Goal: Task Accomplishment & Management: Manage account settings

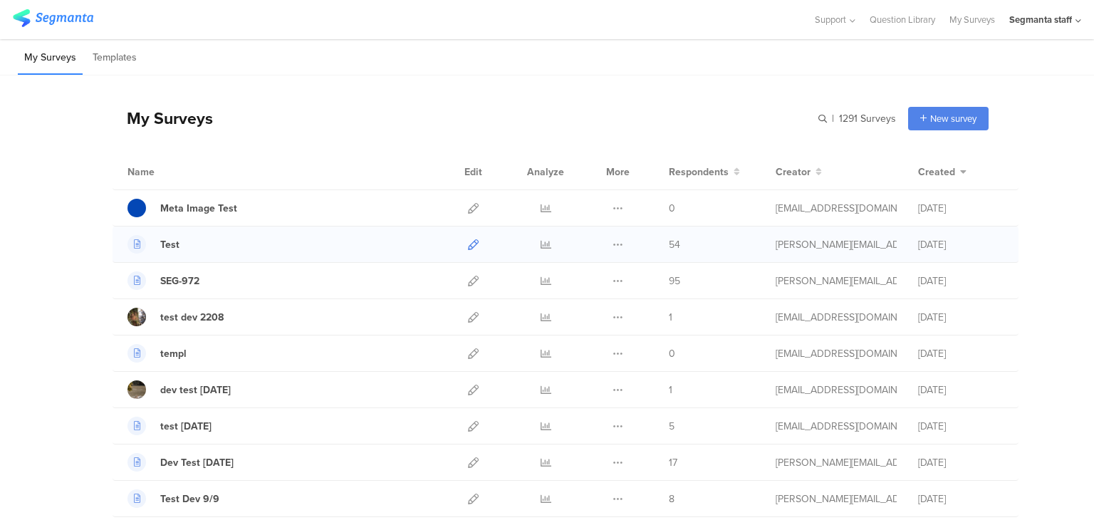
click at [468, 246] on icon at bounding box center [473, 244] width 11 height 11
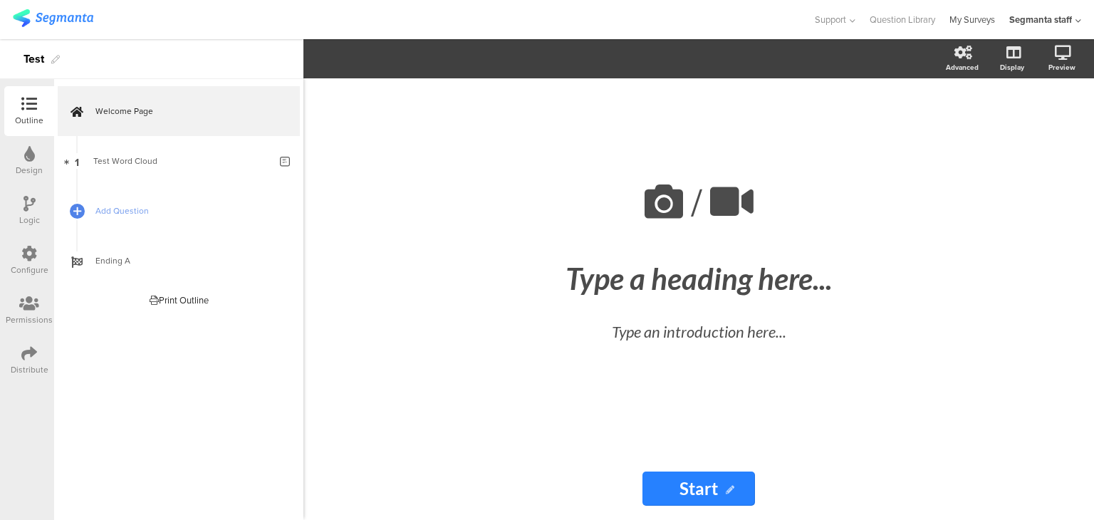
click at [981, 12] on link "My Surveys" at bounding box center [973, 19] width 46 height 39
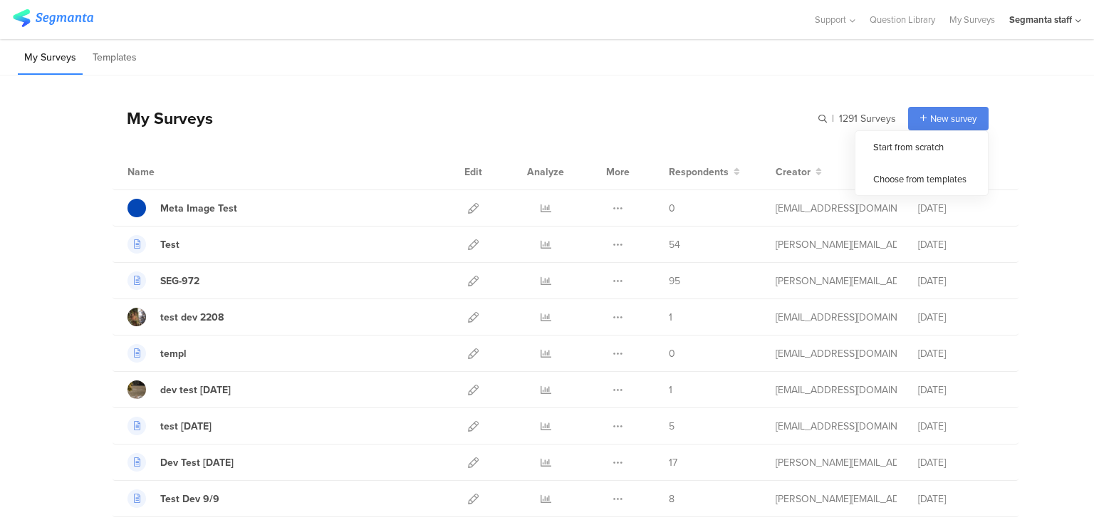
click at [934, 112] on span "New survey" at bounding box center [954, 119] width 46 height 14
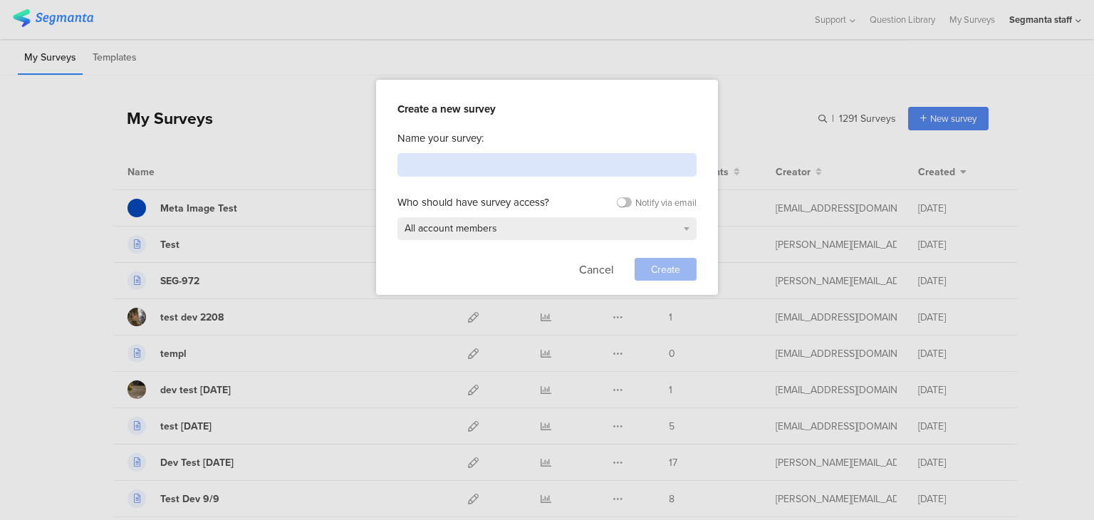
click at [551, 173] on input at bounding box center [547, 165] width 299 height 24
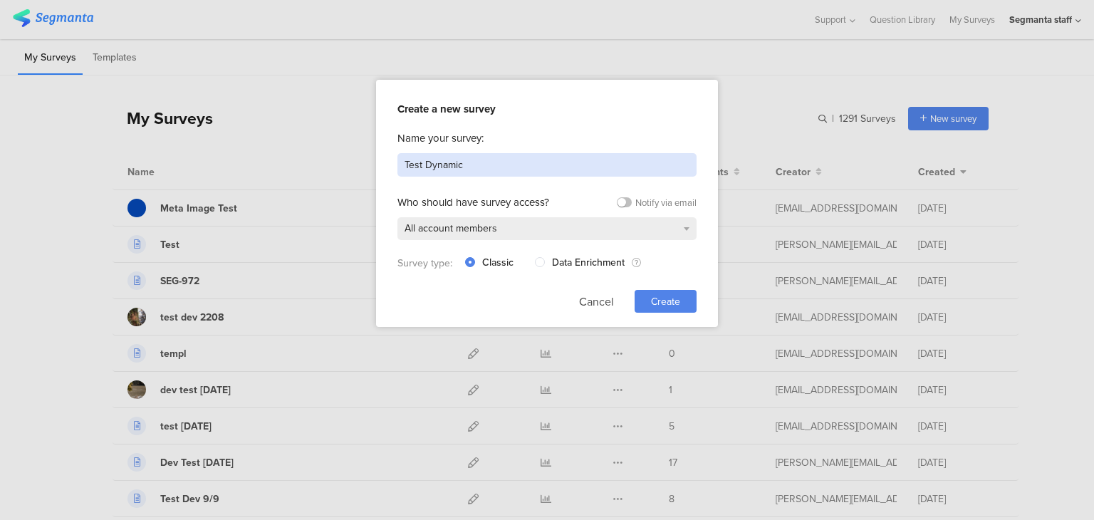
type input "Test Dynamic"
click at [671, 294] on span "Create" at bounding box center [665, 301] width 29 height 15
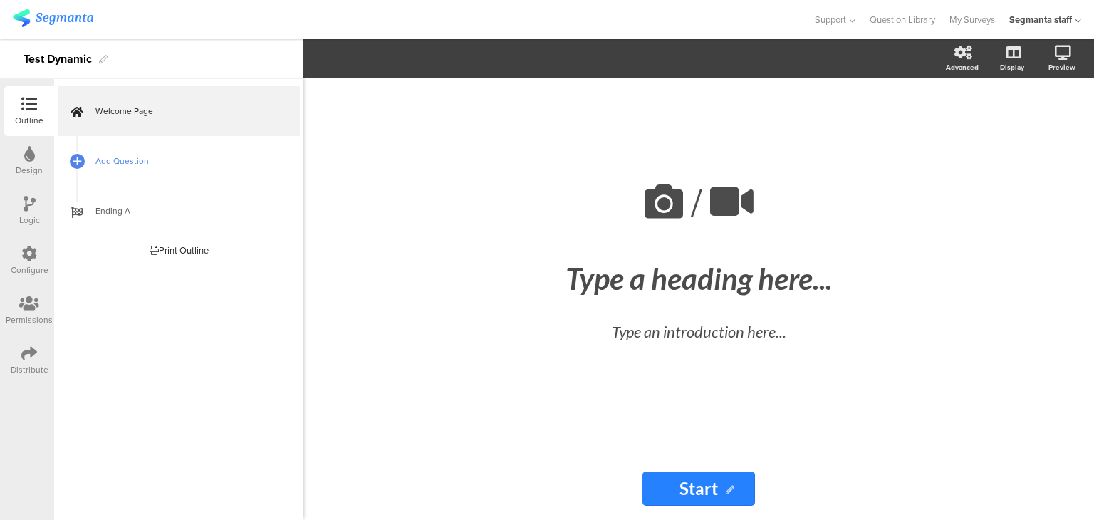
drag, startPoint x: 124, startPoint y: 167, endPoint x: 138, endPoint y: 163, distance: 14.9
click at [125, 167] on span "Add Question" at bounding box center [186, 161] width 182 height 14
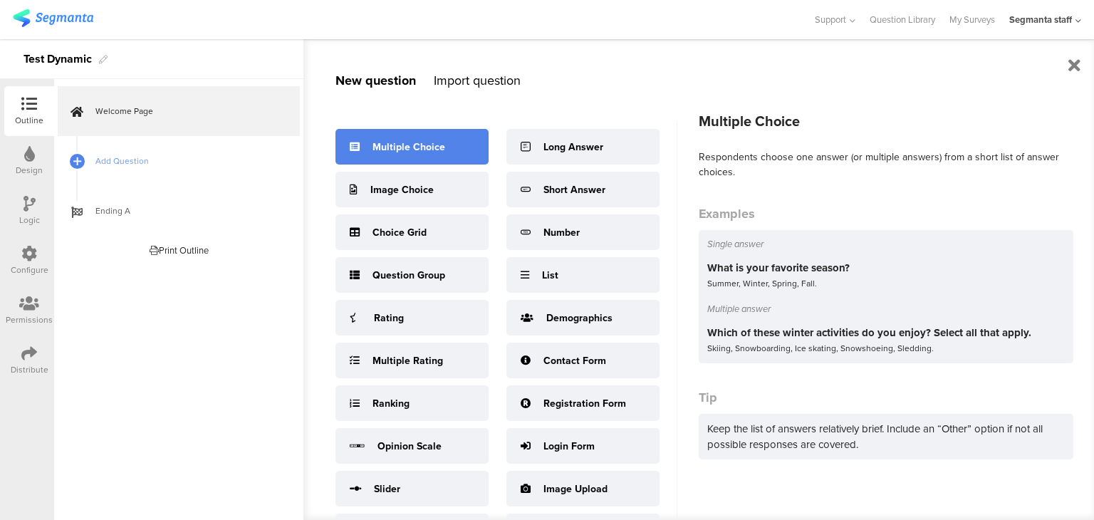
click at [379, 150] on div "Multiple Choice" at bounding box center [409, 147] width 73 height 15
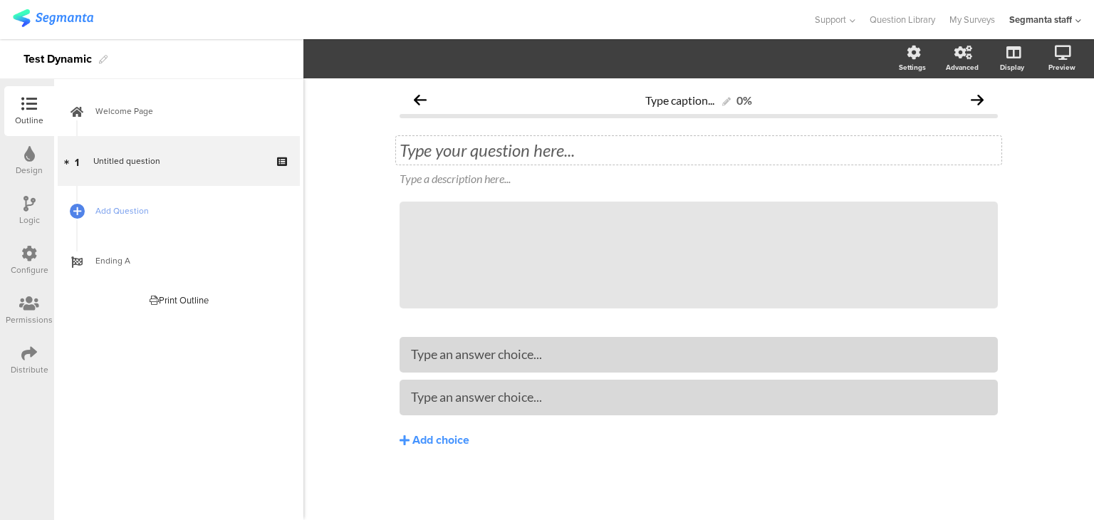
click at [472, 159] on div "Type your question here..." at bounding box center [699, 150] width 606 height 29
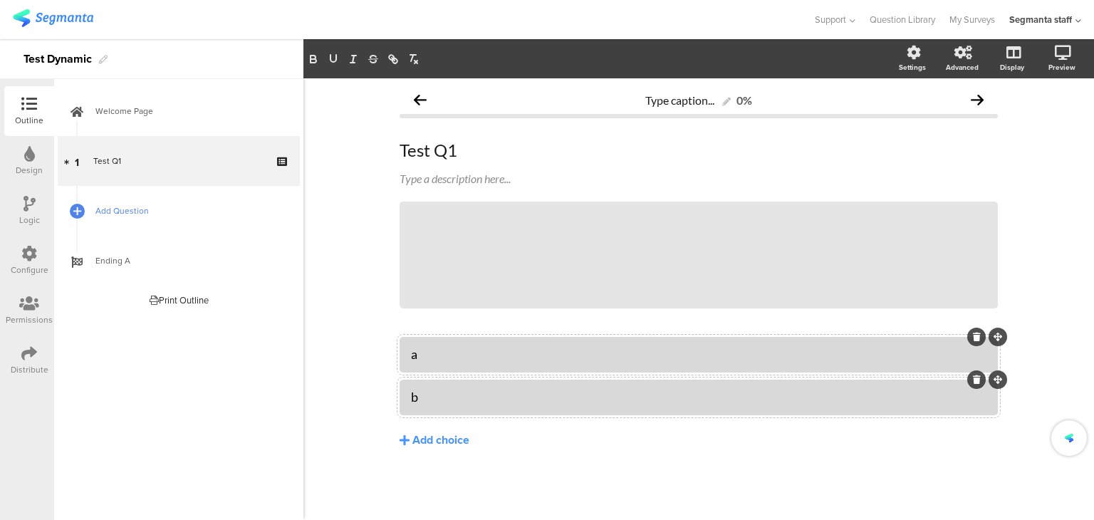
click at [162, 217] on span "Add Question" at bounding box center [186, 211] width 182 height 14
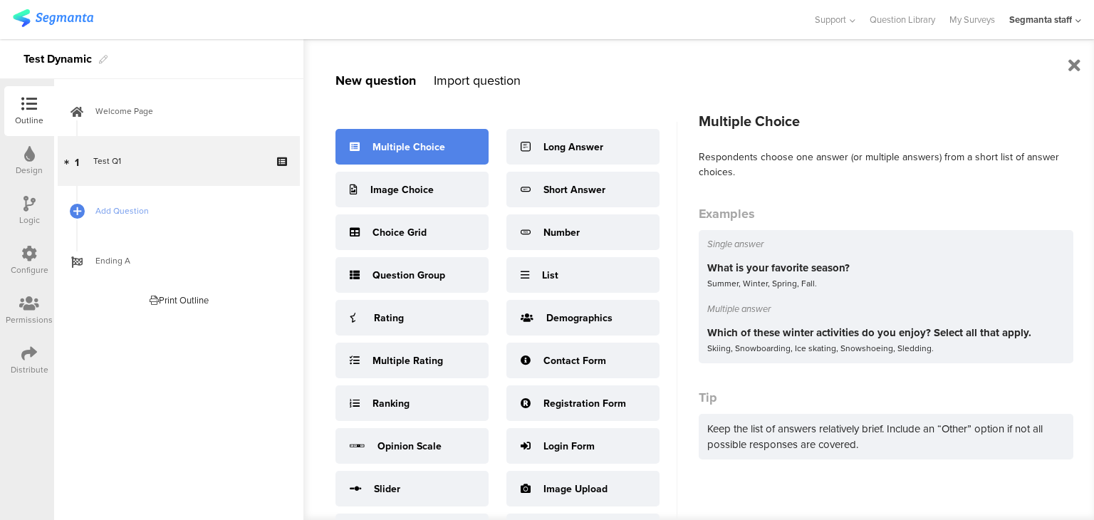
click at [442, 144] on div "Multiple Choice" at bounding box center [409, 147] width 73 height 15
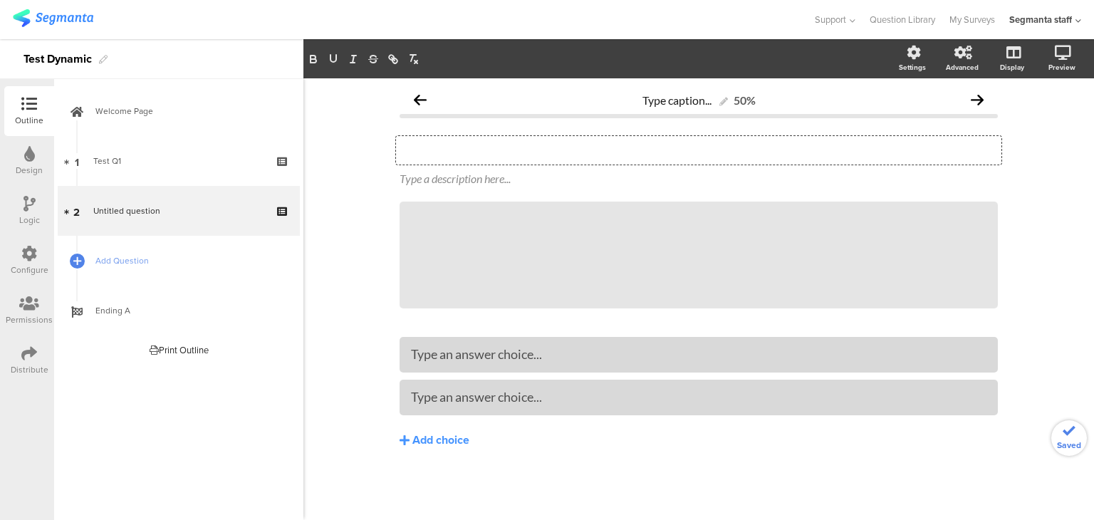
click at [504, 151] on div "Type your question here..." at bounding box center [699, 150] width 606 height 29
click at [490, 385] on div "Type an answer choice..." at bounding box center [699, 398] width 599 height 36
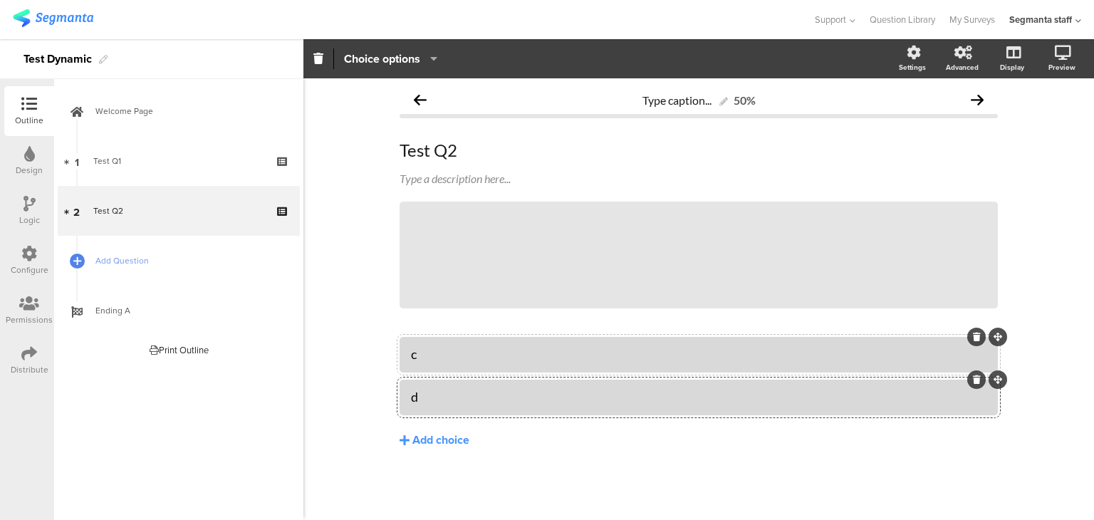
click at [31, 362] on div at bounding box center [29, 355] width 16 height 18
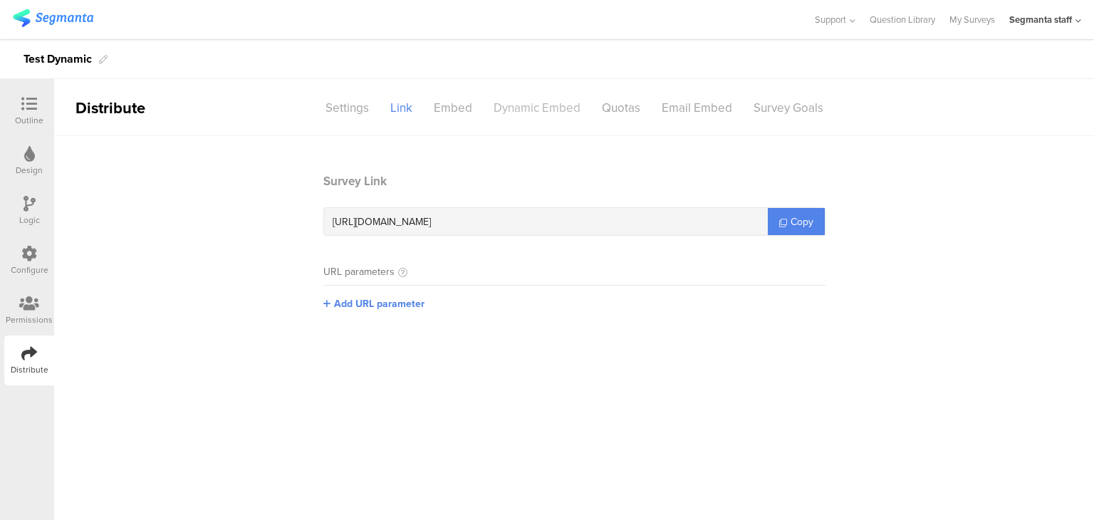
click at [519, 113] on div "Dynamic Embed" at bounding box center [537, 107] width 108 height 25
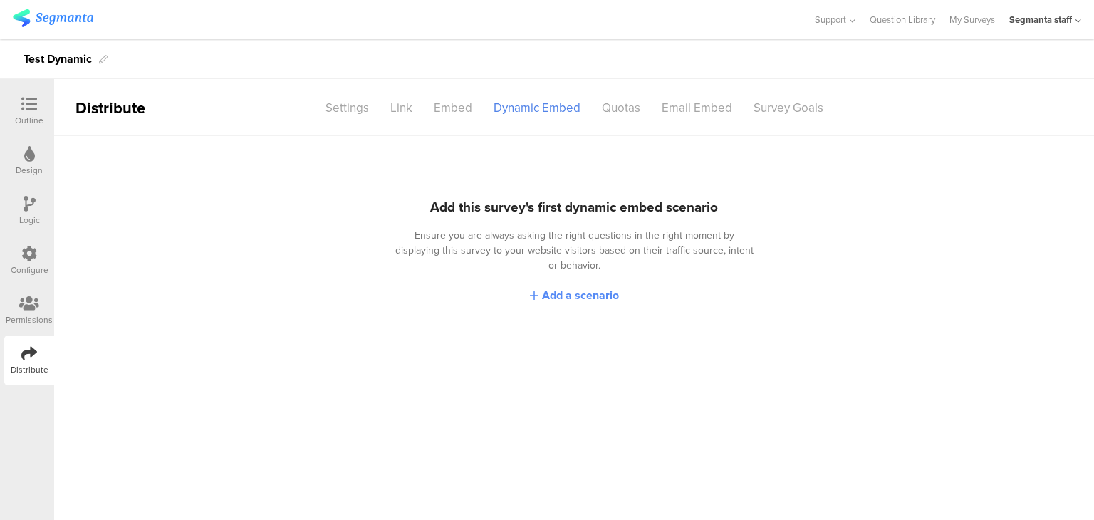
click at [578, 287] on span "Add a scenario" at bounding box center [580, 295] width 77 height 16
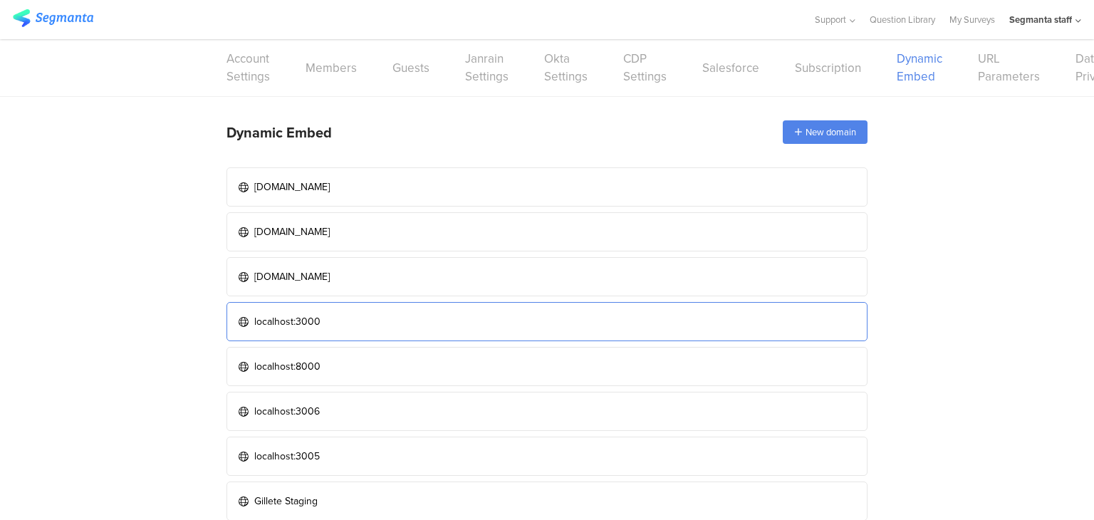
click at [487, 318] on link "localhost:3000" at bounding box center [547, 321] width 641 height 39
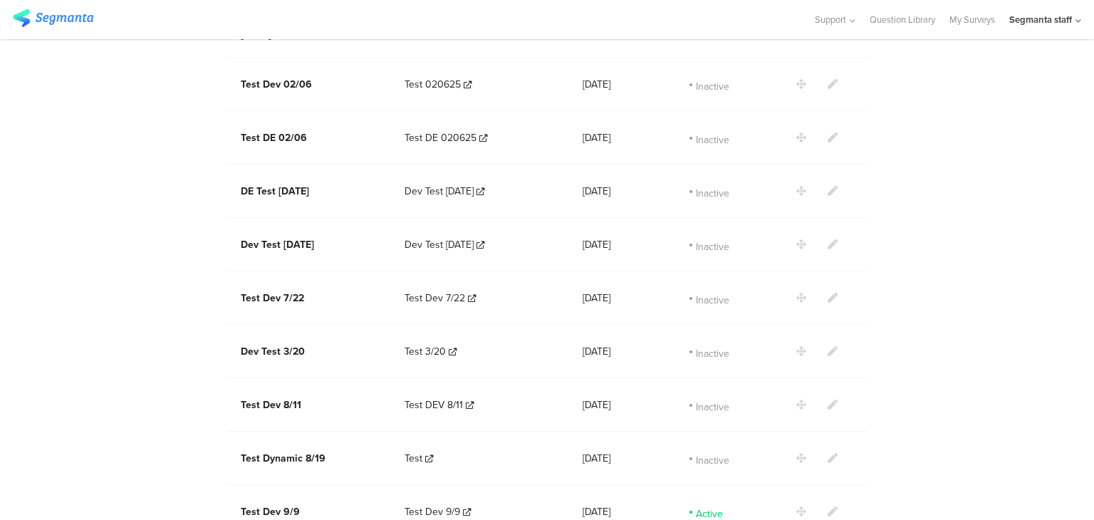
scroll to position [1709, 0]
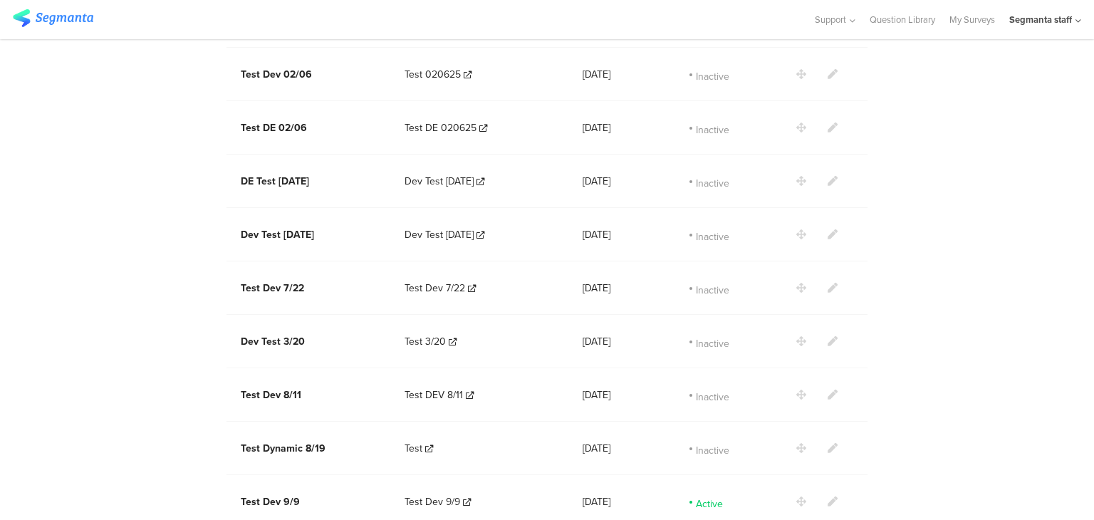
click at [832, 497] on icon at bounding box center [833, 502] width 10 height 10
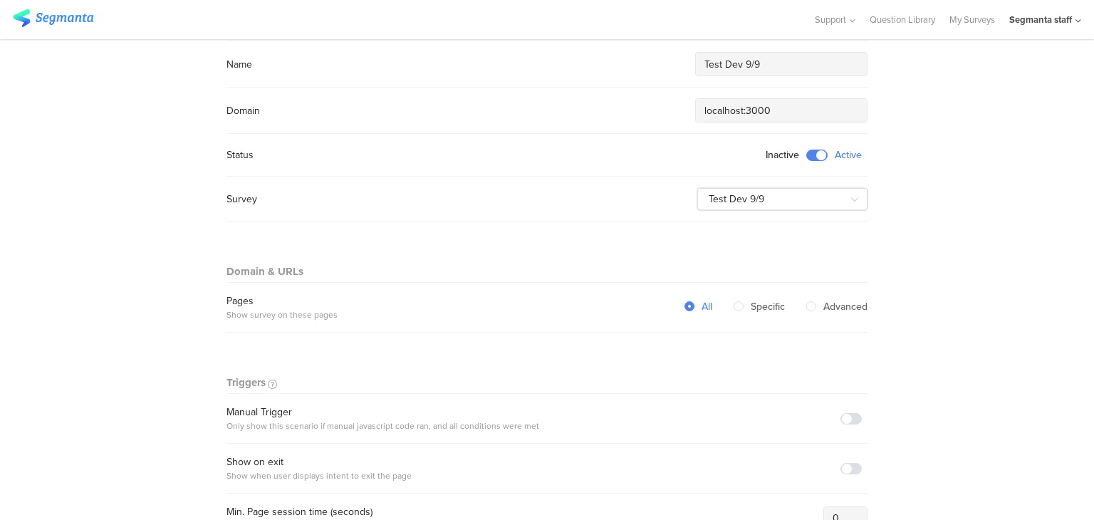
scroll to position [43, 0]
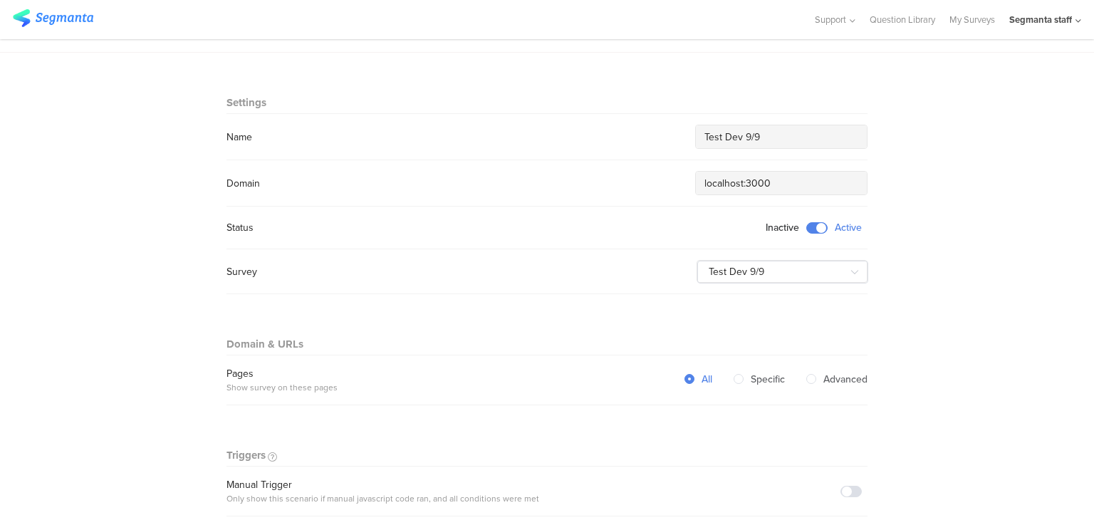
click at [812, 222] on span at bounding box center [817, 227] width 21 height 11
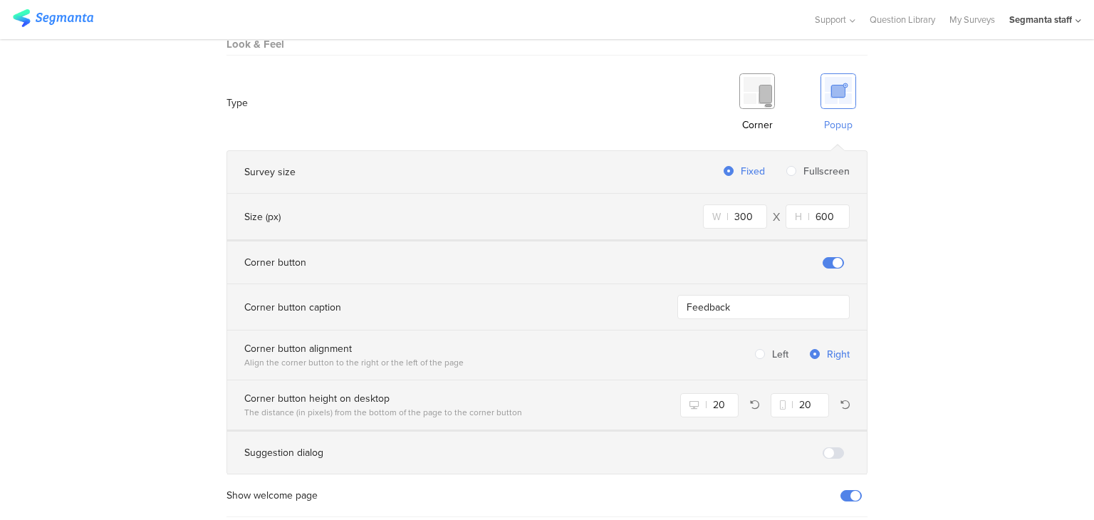
scroll to position [970, 0]
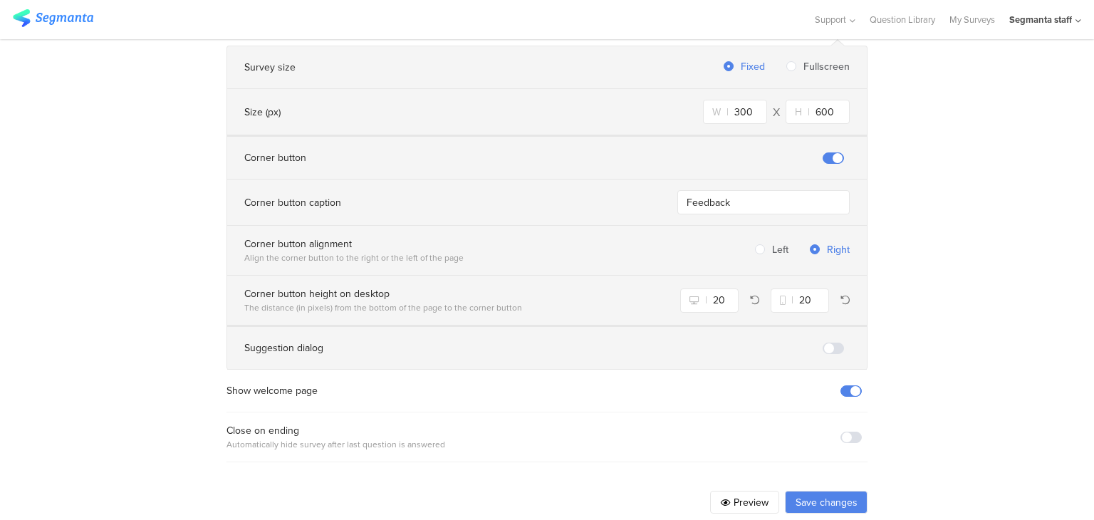
click at [827, 491] on button "Save changes" at bounding box center [826, 502] width 83 height 23
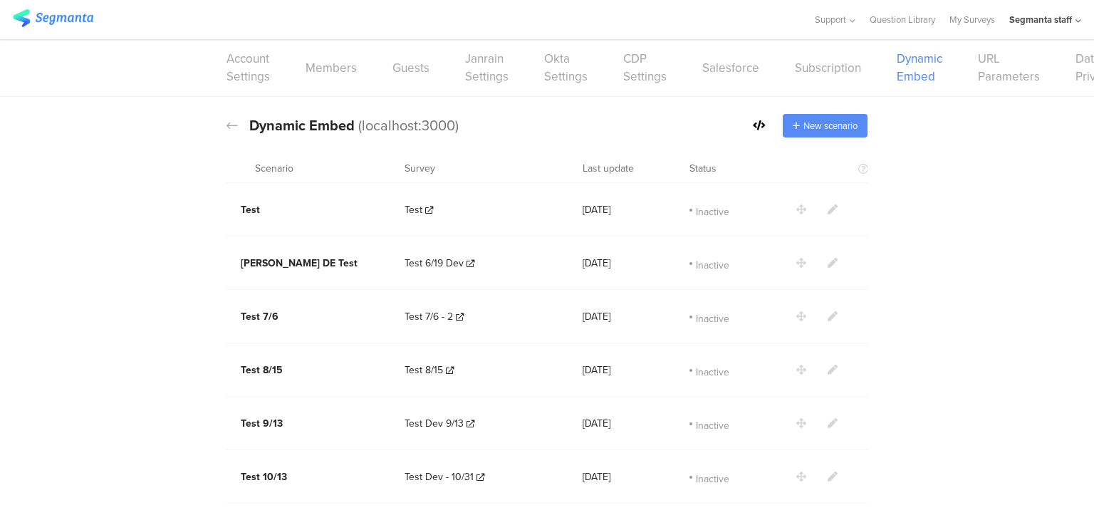
click at [817, 130] on span "New scenario" at bounding box center [831, 126] width 54 height 14
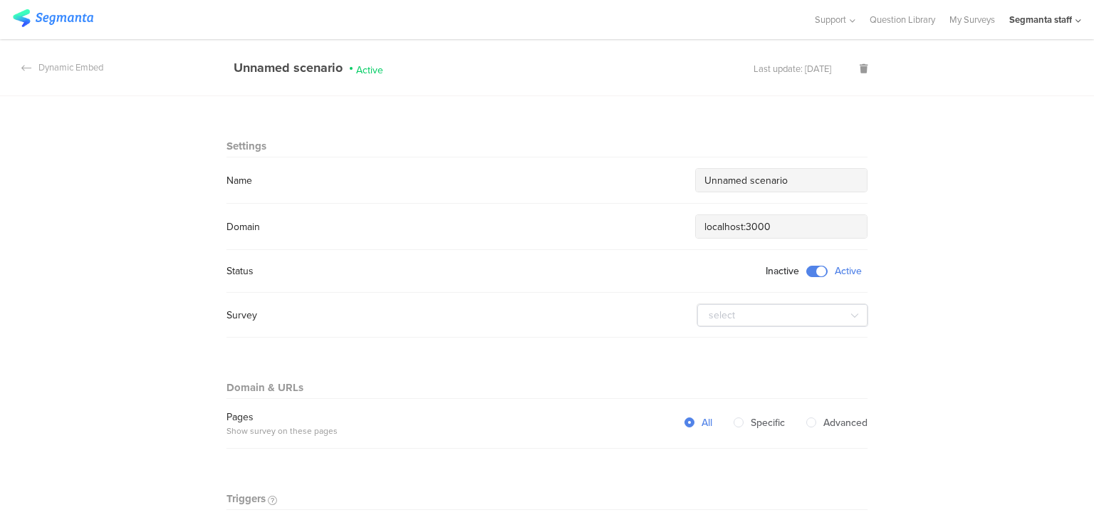
drag, startPoint x: 813, startPoint y: 184, endPoint x: 596, endPoint y: 160, distance: 217.9
click at [596, 160] on section "Name Unnamed scenario" at bounding box center [547, 180] width 641 height 46
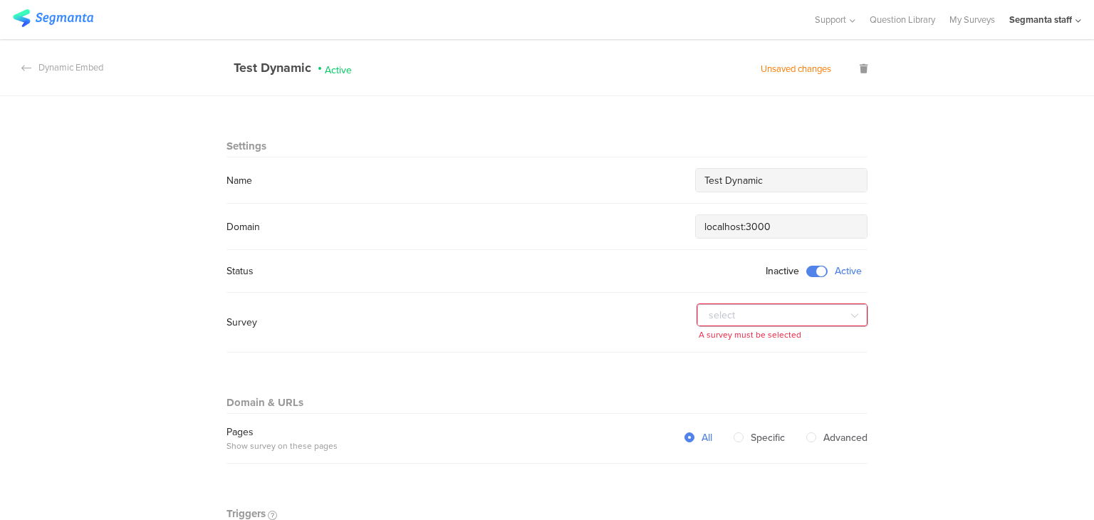
type input "Test Dynamic"
click at [771, 313] on input "text" at bounding box center [783, 315] width 171 height 23
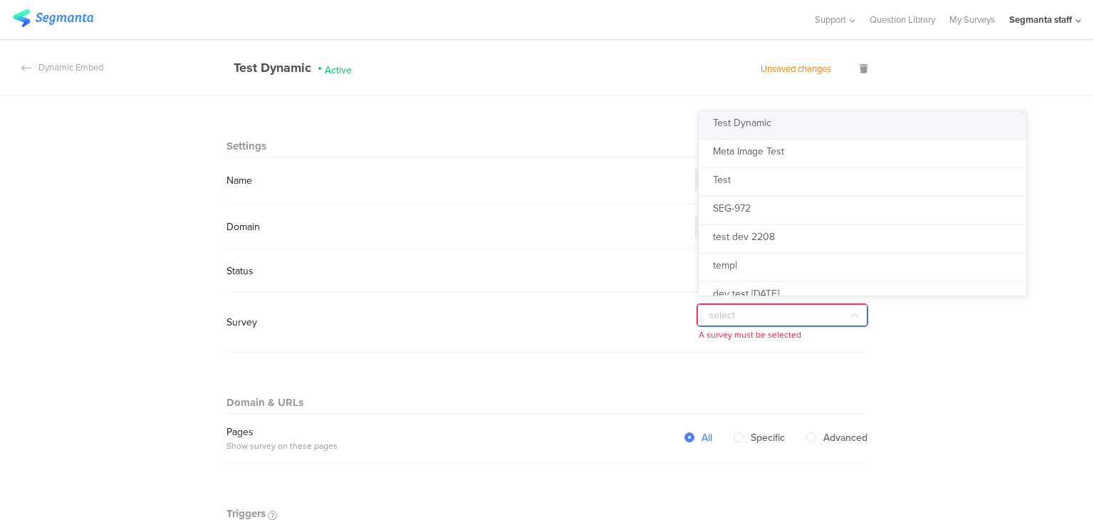
click at [804, 125] on li "Test Dynamic" at bounding box center [868, 125] width 338 height 29
type input "Test Dynamic"
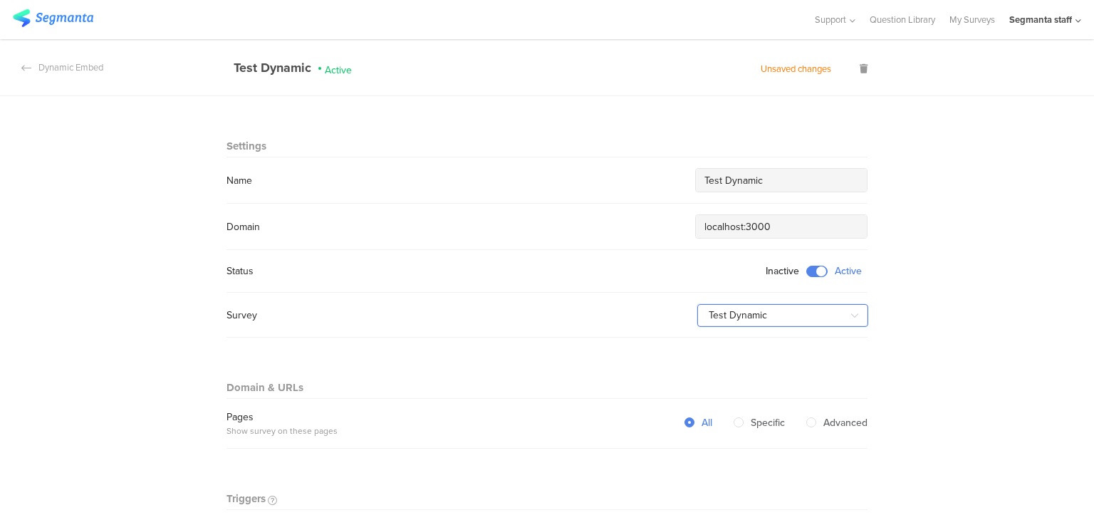
click at [807, 315] on input "Test Dynamic" at bounding box center [783, 315] width 171 height 23
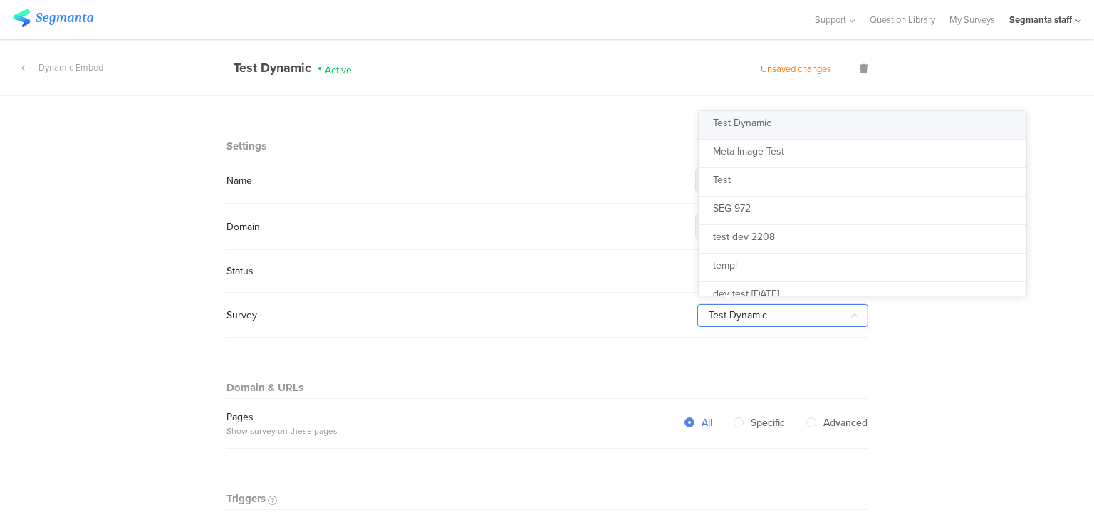
click at [807, 315] on input "Test Dynamic" at bounding box center [783, 315] width 171 height 23
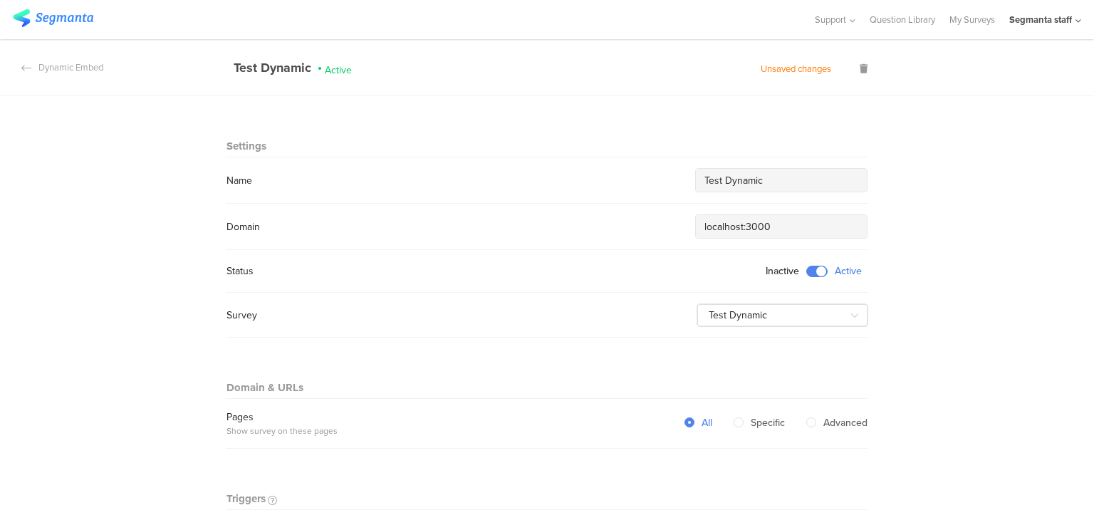
click at [792, 180] on input "Test Dynamic" at bounding box center [782, 180] width 154 height 15
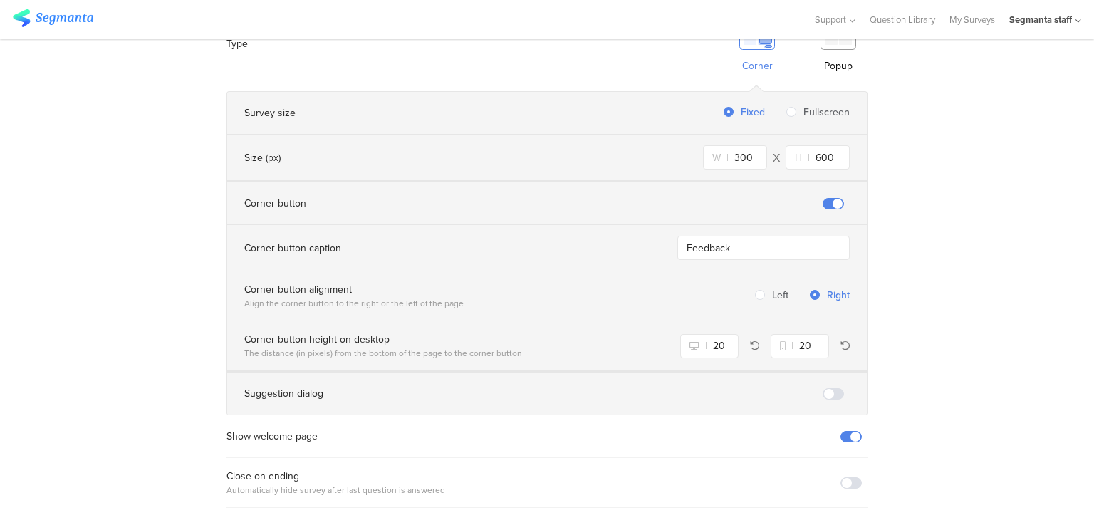
scroll to position [970, 0]
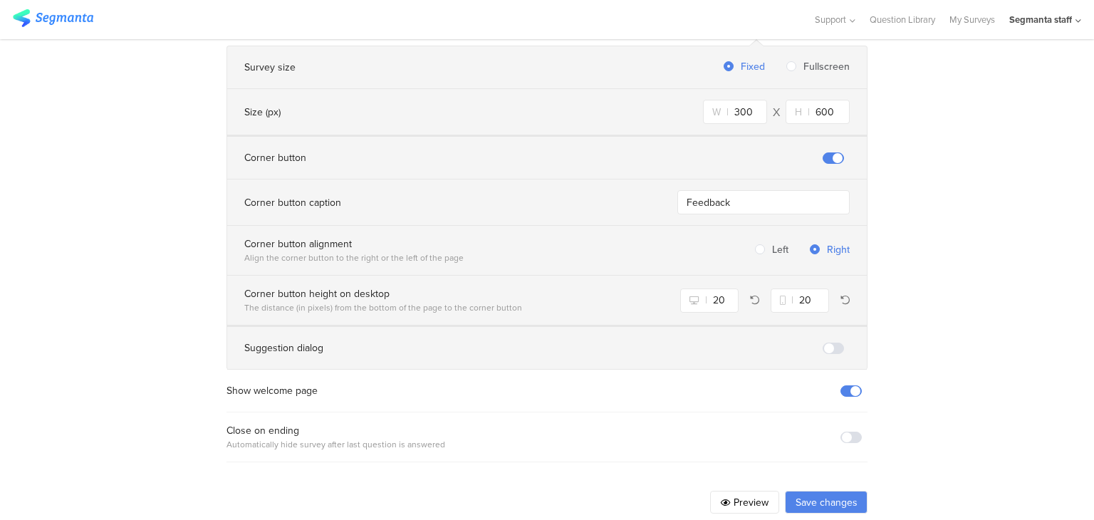
type input "Test Dynamic 10/01"
click at [844, 423] on div "Close on ending Automatically hide survey after last question is answered" at bounding box center [547, 437] width 641 height 28
click at [852, 432] on span at bounding box center [851, 437] width 21 height 11
click at [829, 491] on button "Save changes" at bounding box center [826, 502] width 83 height 23
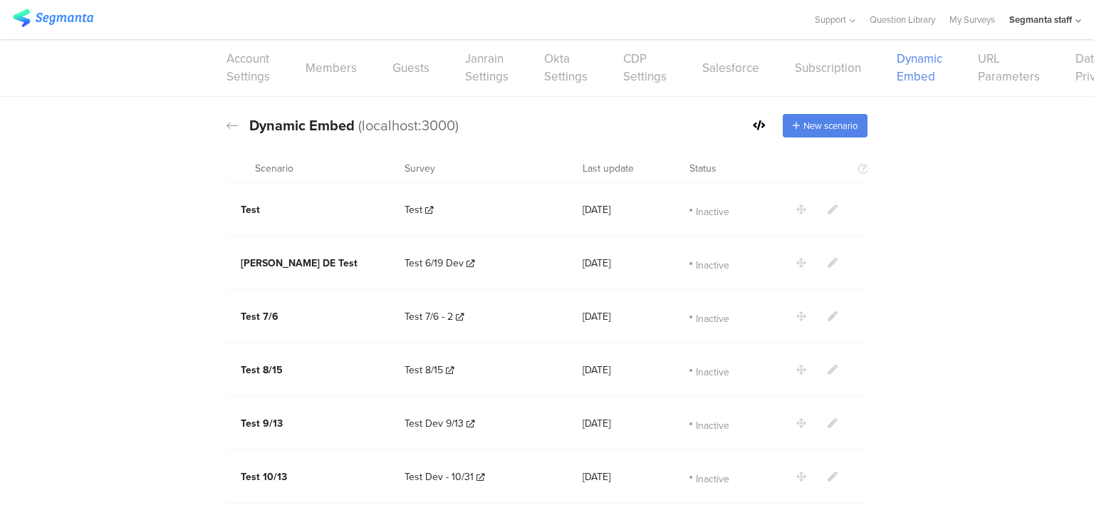
click at [753, 125] on icon at bounding box center [759, 125] width 13 height 10
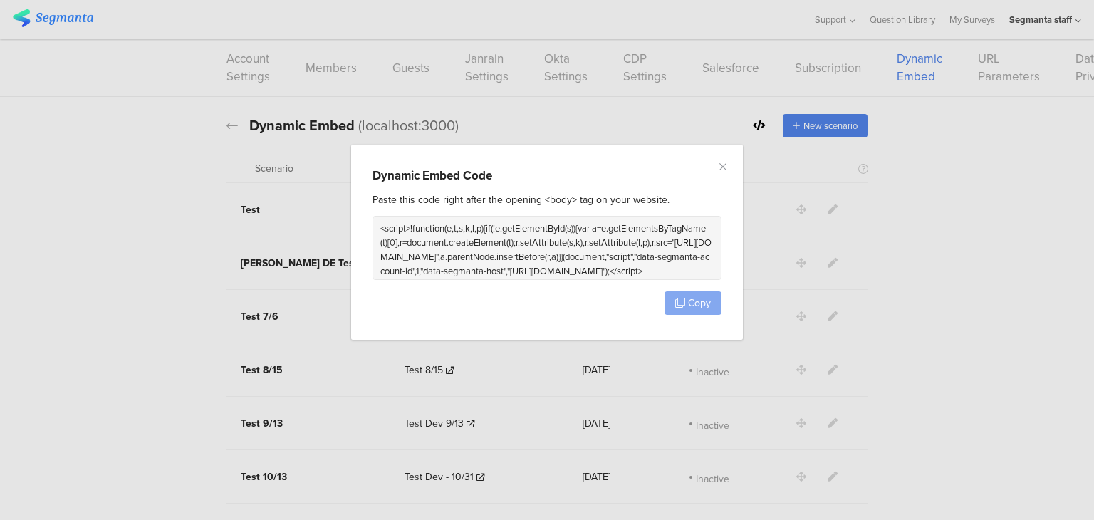
click at [703, 298] on span "Copy" at bounding box center [699, 303] width 23 height 15
click at [703, 299] on span "Copy" at bounding box center [699, 303] width 23 height 15
click at [725, 167] on icon "Close" at bounding box center [723, 166] width 11 height 11
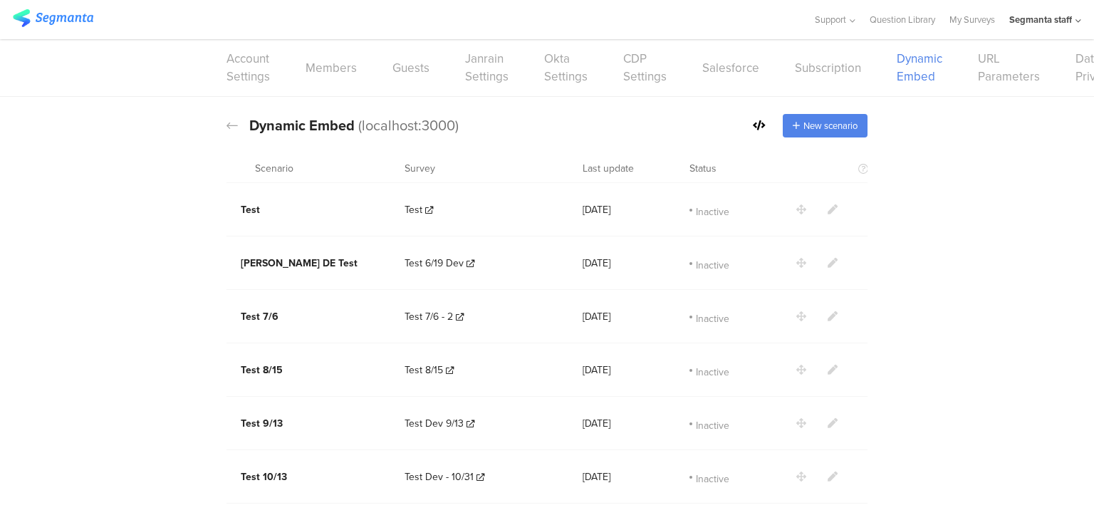
click at [1076, 26] on icon at bounding box center [1079, 21] width 6 height 11
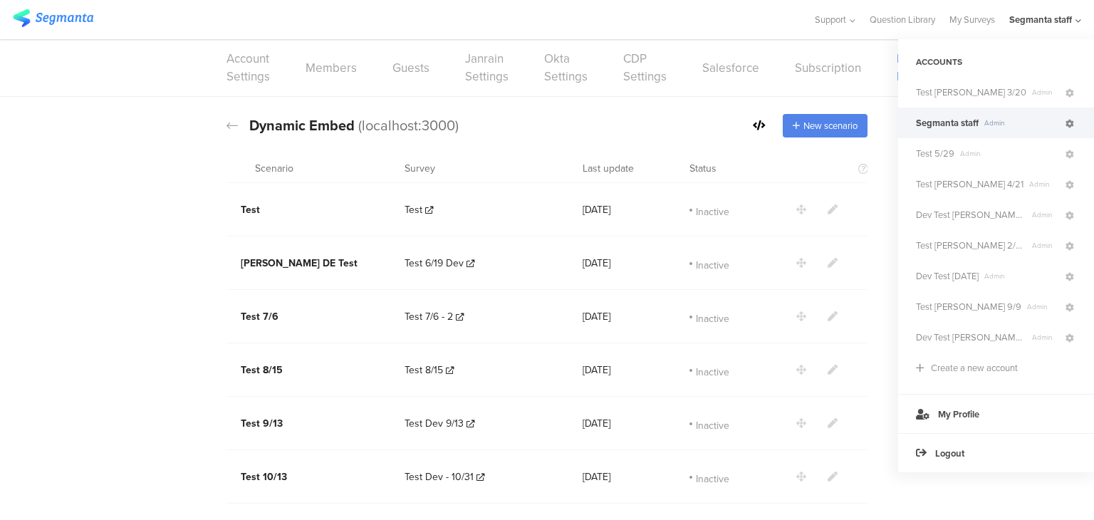
click at [1071, 124] on icon at bounding box center [1070, 124] width 9 height 9
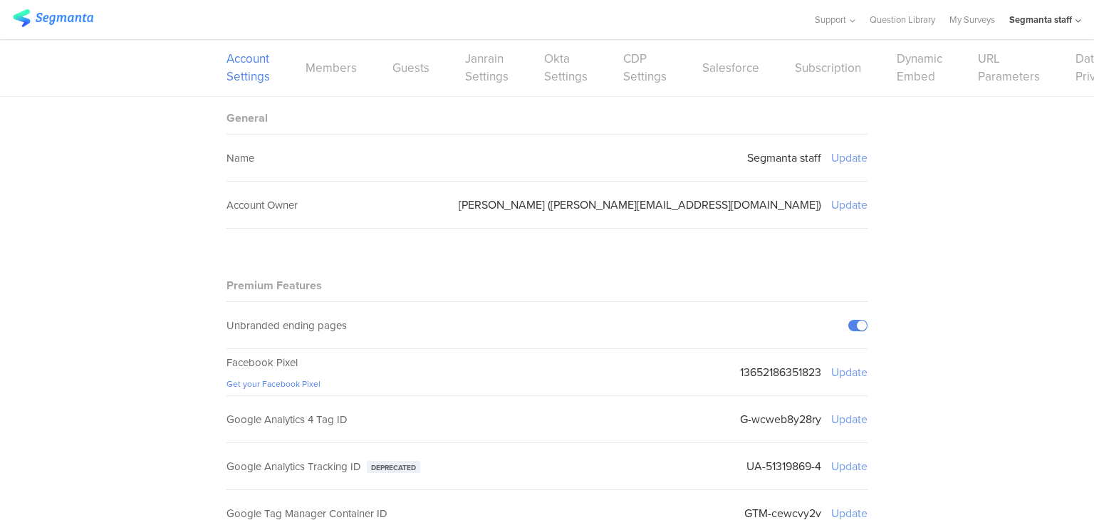
click at [615, 66] on div "Account Settings Members Guests Janrain Settings Okta Settings CDP Settings Sal…" at bounding box center [547, 67] width 641 height 57
click at [629, 69] on link "CDP Settings" at bounding box center [644, 68] width 43 height 36
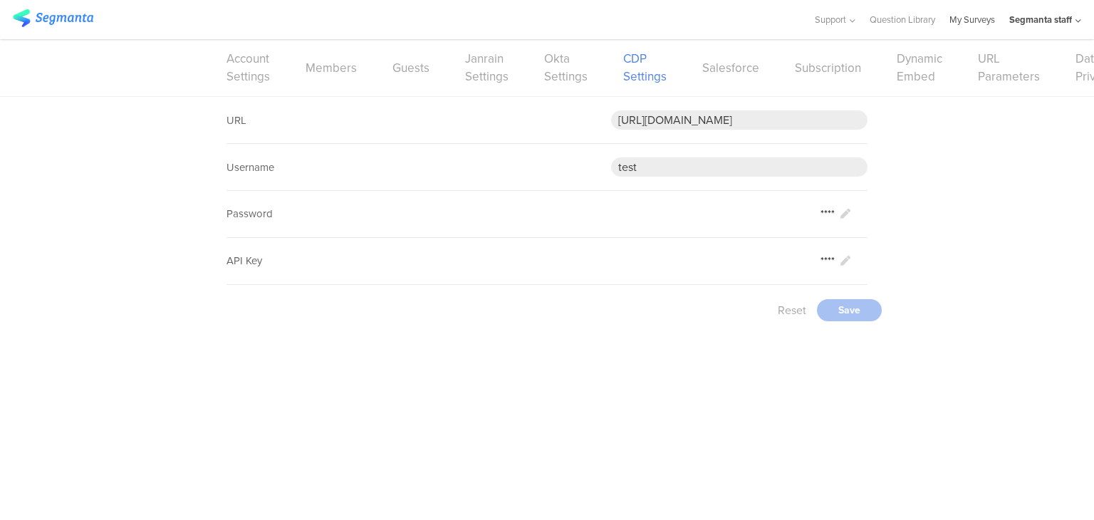
click at [965, 23] on link "My Surveys" at bounding box center [973, 19] width 46 height 39
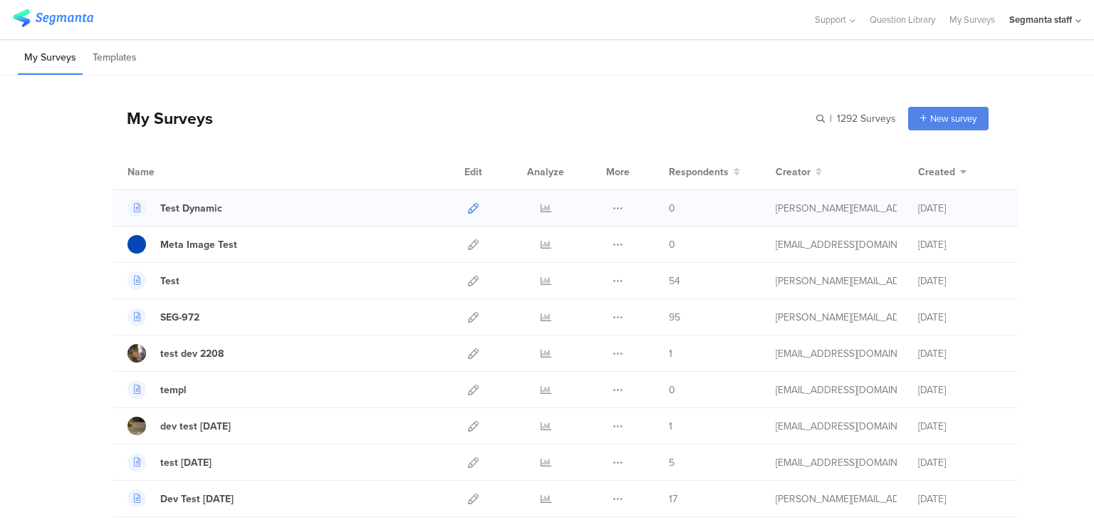
click at [468, 209] on icon at bounding box center [473, 208] width 11 height 11
drag, startPoint x: 1077, startPoint y: 21, endPoint x: 1074, endPoint y: 33, distance: 11.8
click at [1077, 21] on icon at bounding box center [1079, 21] width 6 height 11
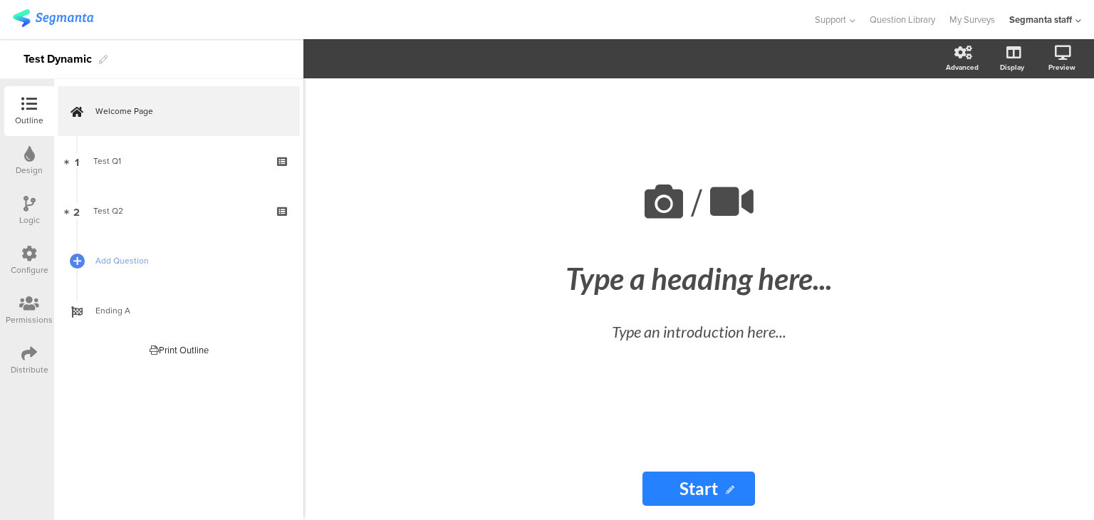
click at [25, 363] on div "Distribute" at bounding box center [30, 369] width 38 height 13
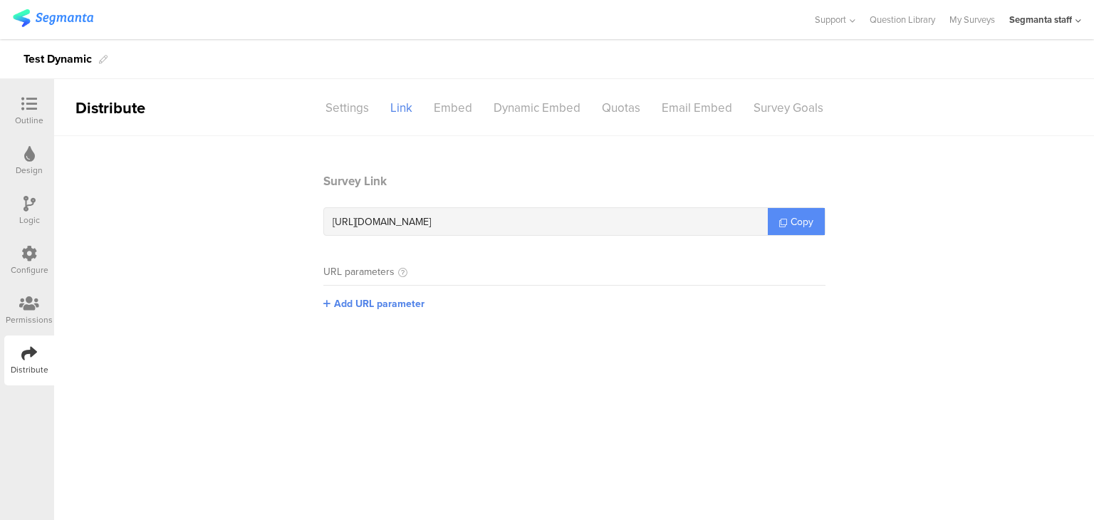
click at [775, 222] on link "Copy" at bounding box center [796, 221] width 57 height 27
click at [768, 222] on div "https://surveys.segmanta.dev/72b04e" at bounding box center [546, 221] width 444 height 27
click at [775, 222] on link "Copy" at bounding box center [796, 221] width 57 height 27
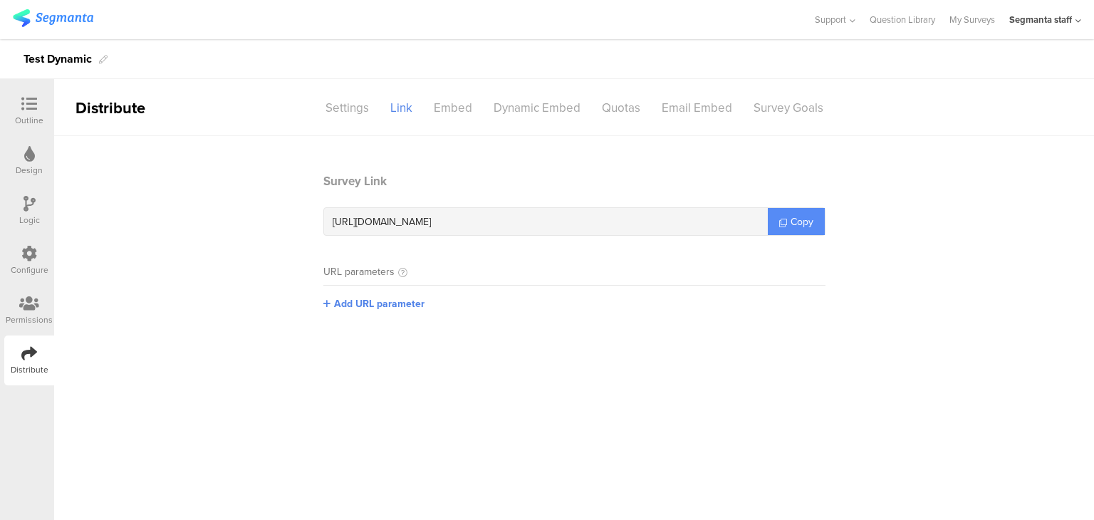
click at [775, 222] on link "Copy" at bounding box center [796, 221] width 57 height 27
click at [770, 225] on link "Copy" at bounding box center [796, 221] width 57 height 27
click at [1072, 24] on div "Segmanta staff" at bounding box center [1041, 20] width 63 height 14
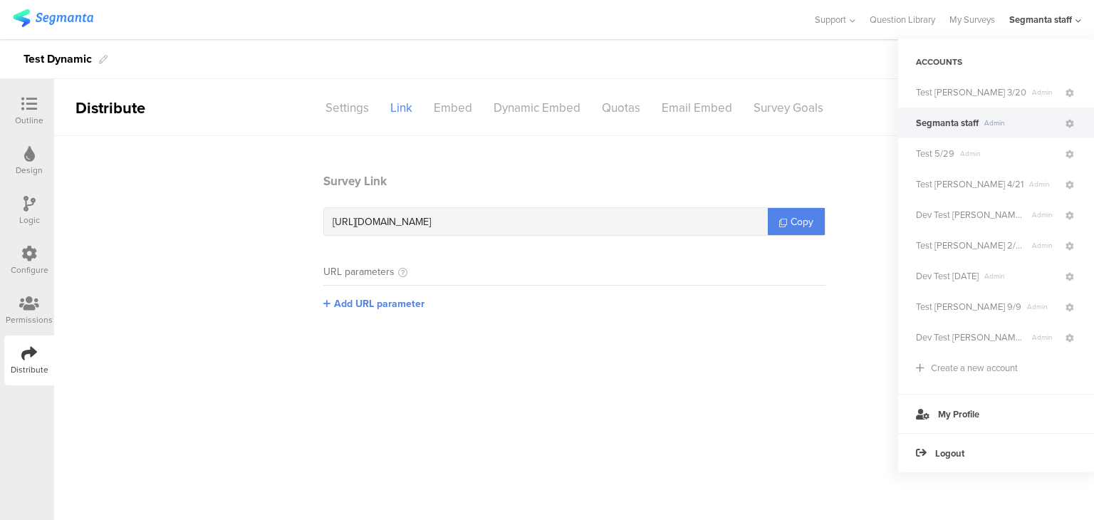
click at [1078, 21] on icon at bounding box center [1079, 21] width 6 height 11
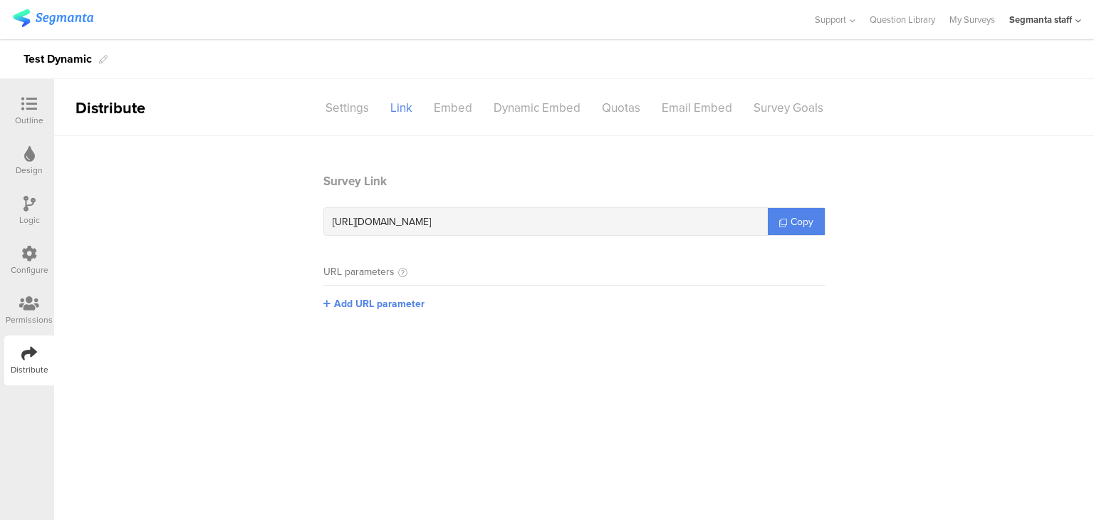
click at [1074, 19] on div "Segmanta staff" at bounding box center [1046, 19] width 72 height 39
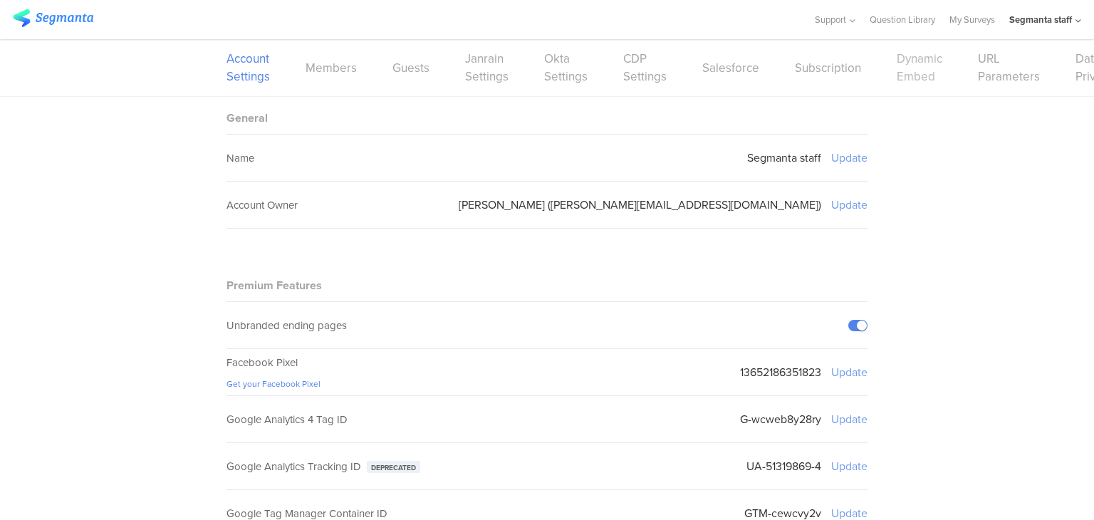
click at [926, 79] on link "Dynamic Embed" at bounding box center [920, 68] width 46 height 36
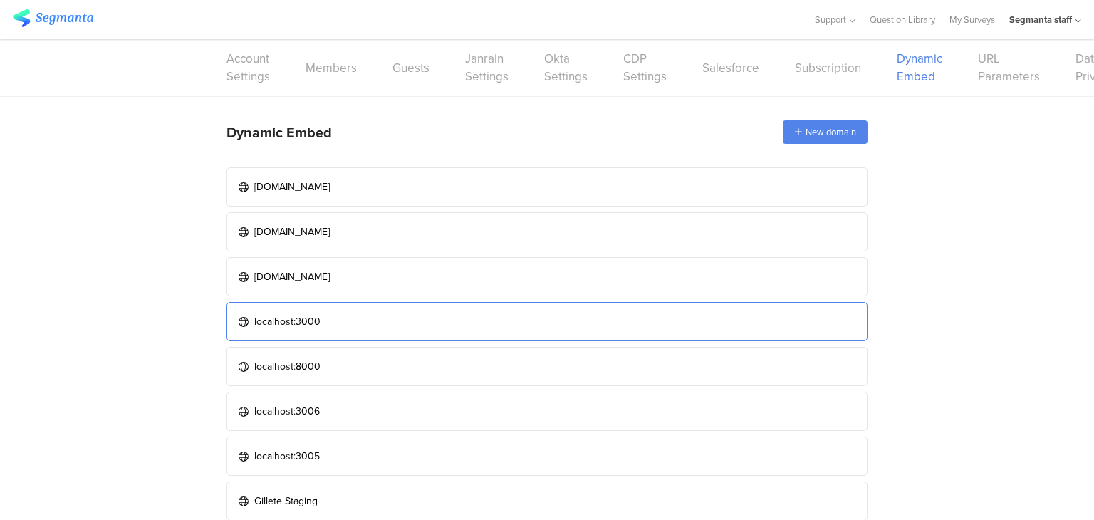
click at [493, 304] on link "localhost:3000" at bounding box center [547, 321] width 641 height 39
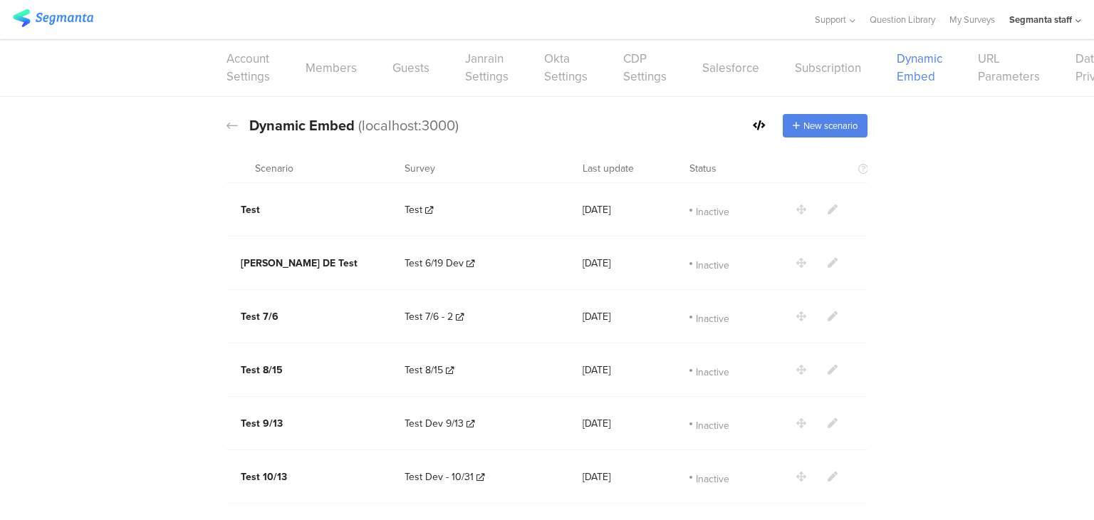
click at [755, 130] on icon at bounding box center [759, 125] width 13 height 10
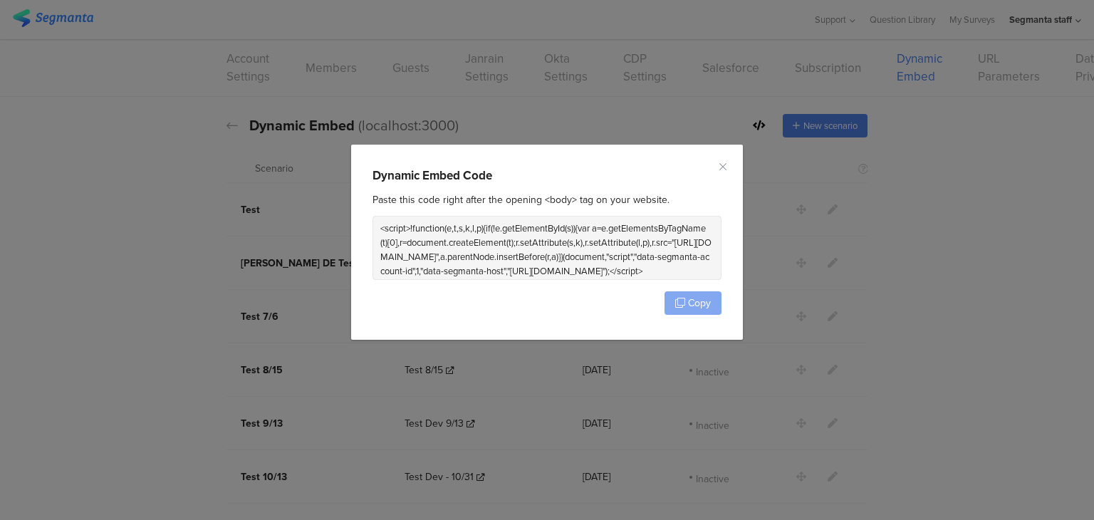
click at [704, 301] on span "Copy" at bounding box center [699, 303] width 23 height 15
click at [700, 303] on span "Copy" at bounding box center [699, 303] width 23 height 15
drag, startPoint x: 700, startPoint y: 303, endPoint x: 653, endPoint y: 517, distance: 218.7
click at [698, 303] on span "Copy" at bounding box center [699, 303] width 23 height 15
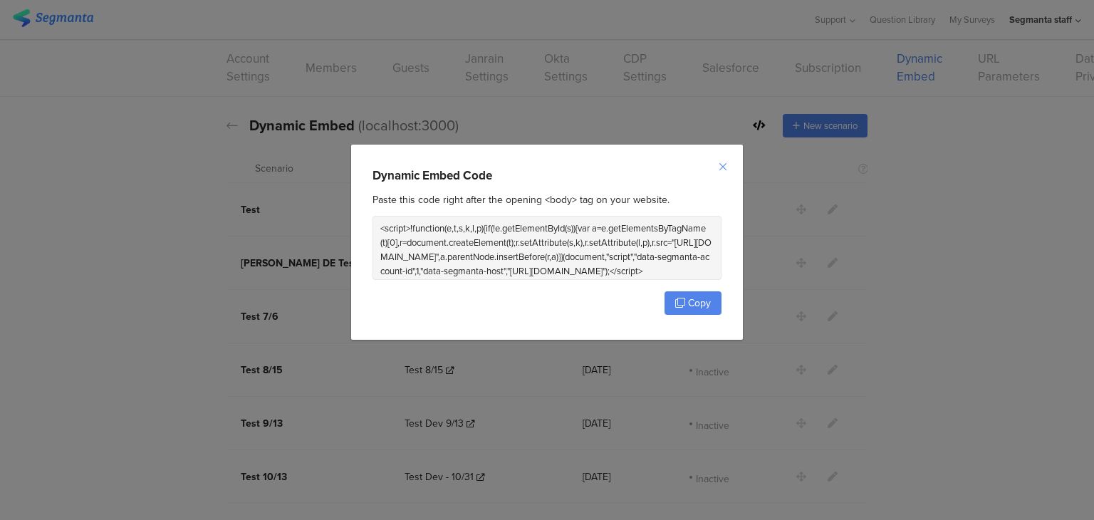
click at [725, 167] on icon "Close" at bounding box center [723, 166] width 11 height 11
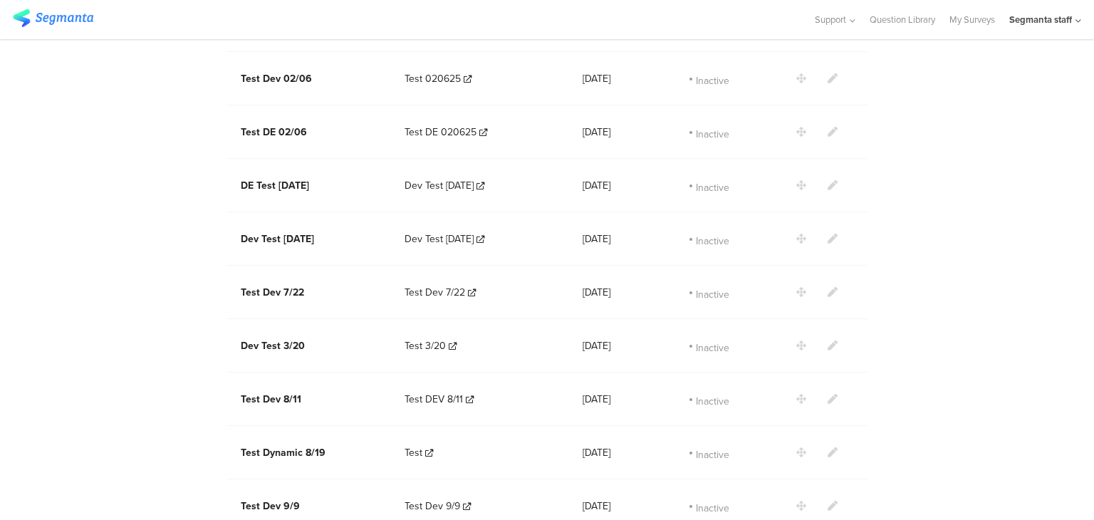
scroll to position [1761, 0]
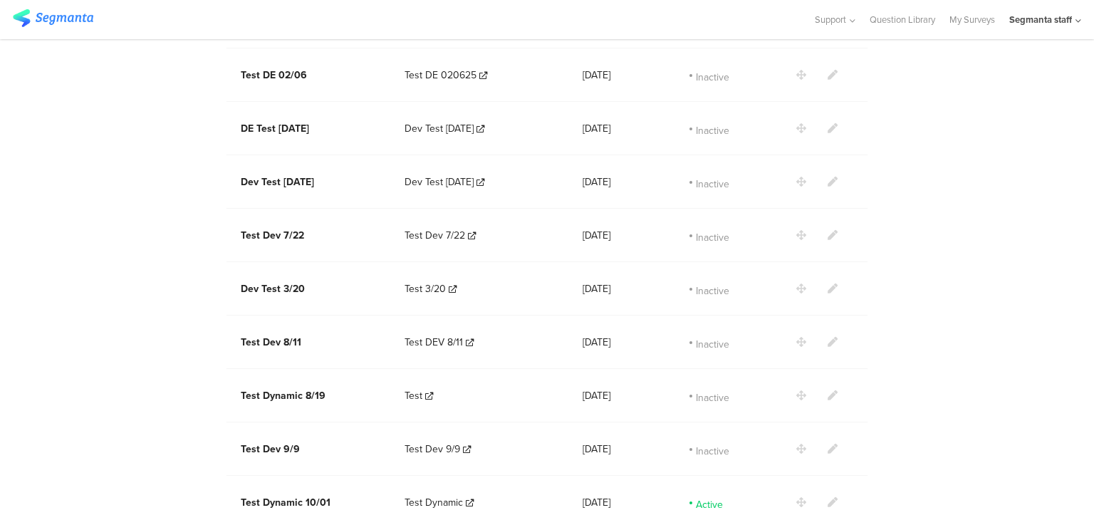
click at [821, 495] on section at bounding box center [840, 502] width 86 height 15
click at [829, 497] on icon at bounding box center [833, 502] width 10 height 10
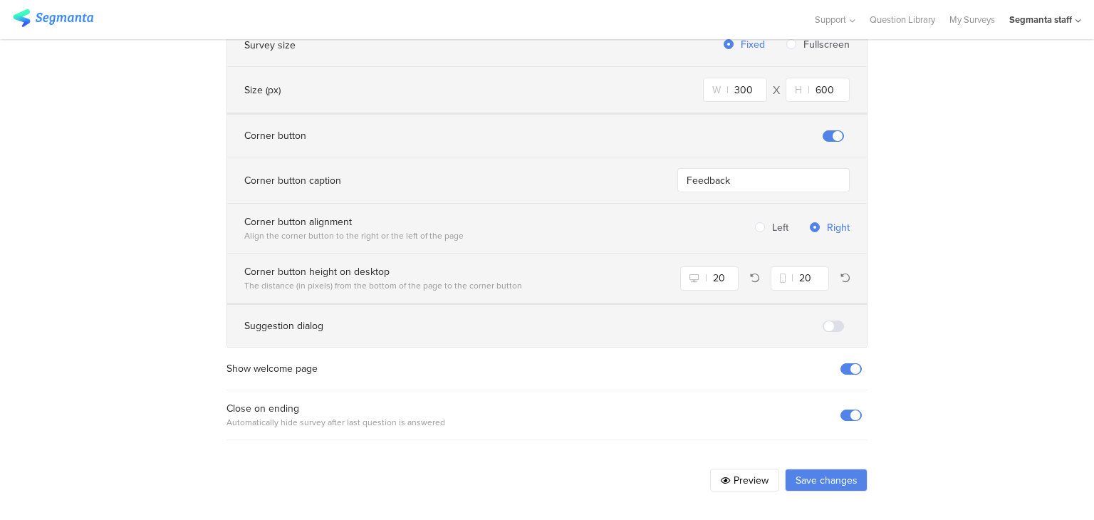
scroll to position [970, 0]
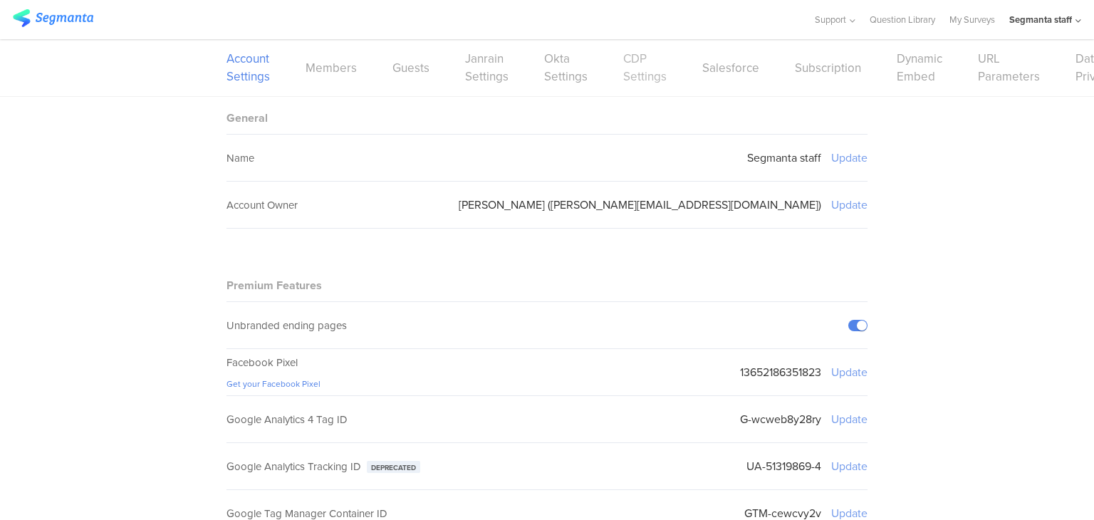
click at [628, 69] on link "CDP Settings" at bounding box center [644, 68] width 43 height 36
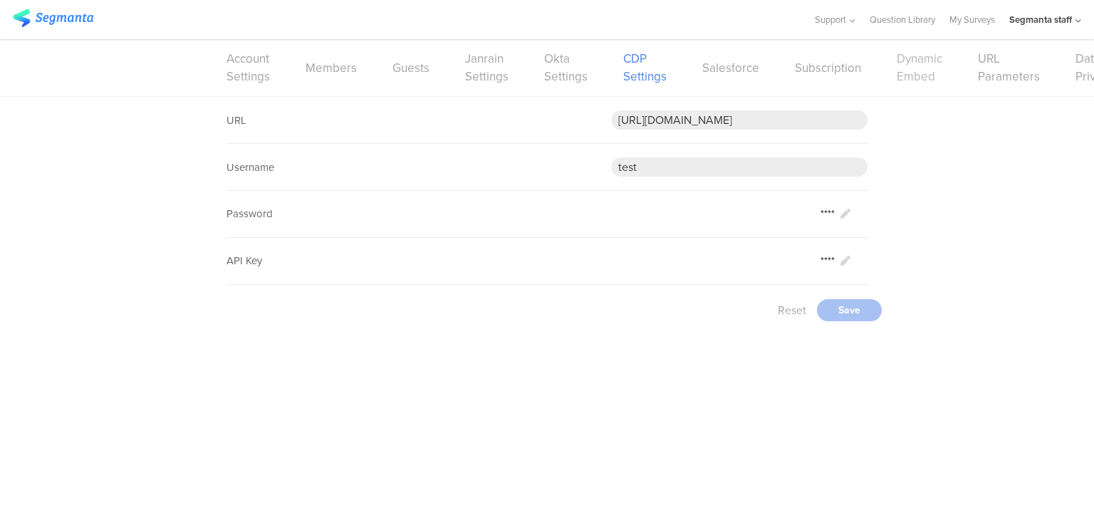
click at [901, 72] on link "Dynamic Embed" at bounding box center [920, 68] width 46 height 36
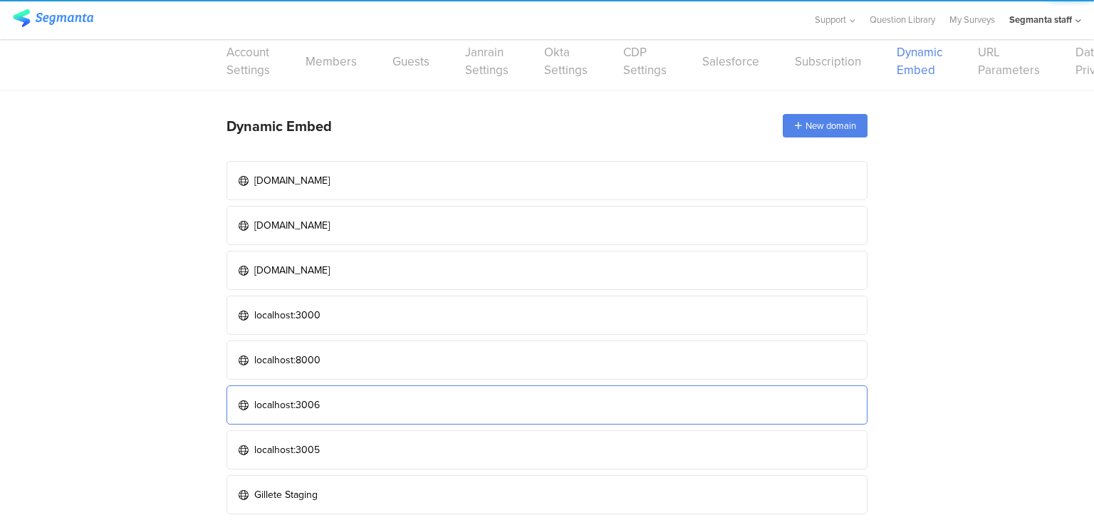
scroll to position [9, 0]
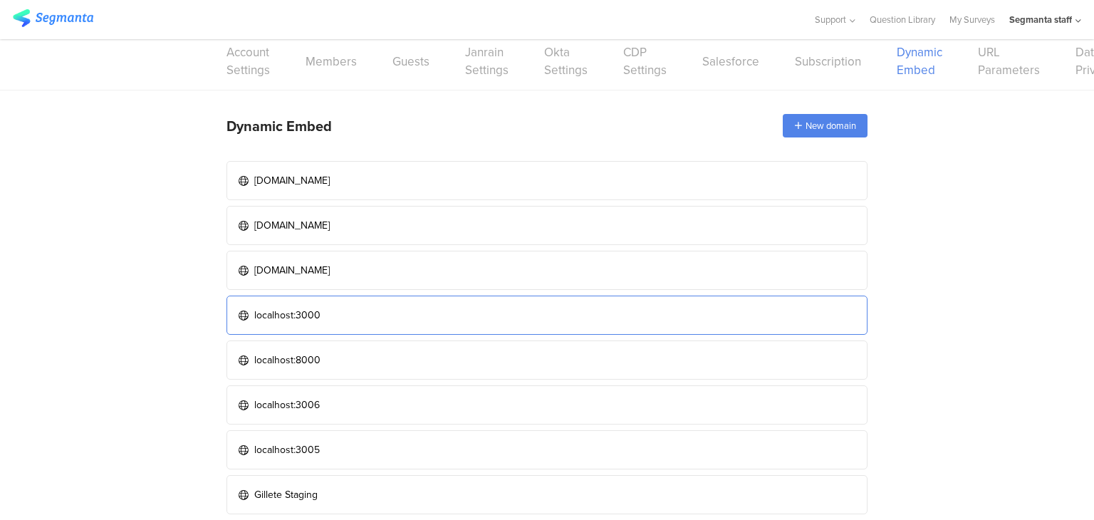
click at [661, 323] on link "localhost:3000" at bounding box center [547, 315] width 641 height 39
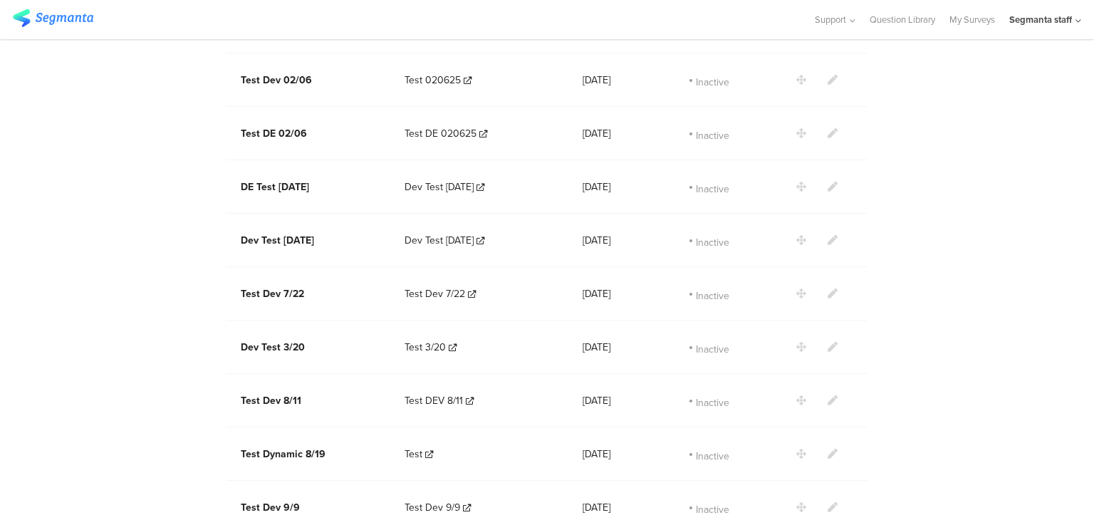
scroll to position [1761, 0]
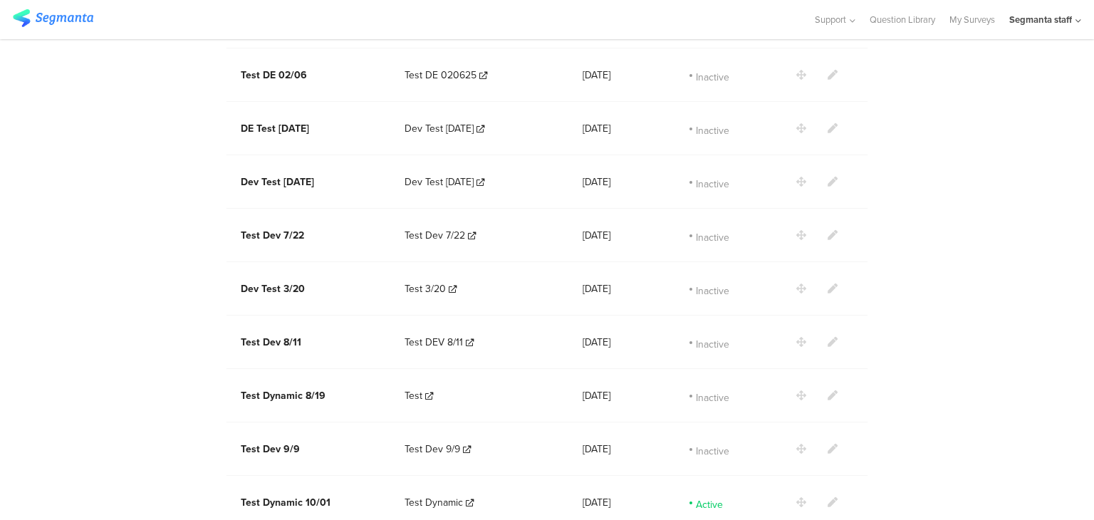
click at [828, 497] on icon at bounding box center [833, 502] width 10 height 10
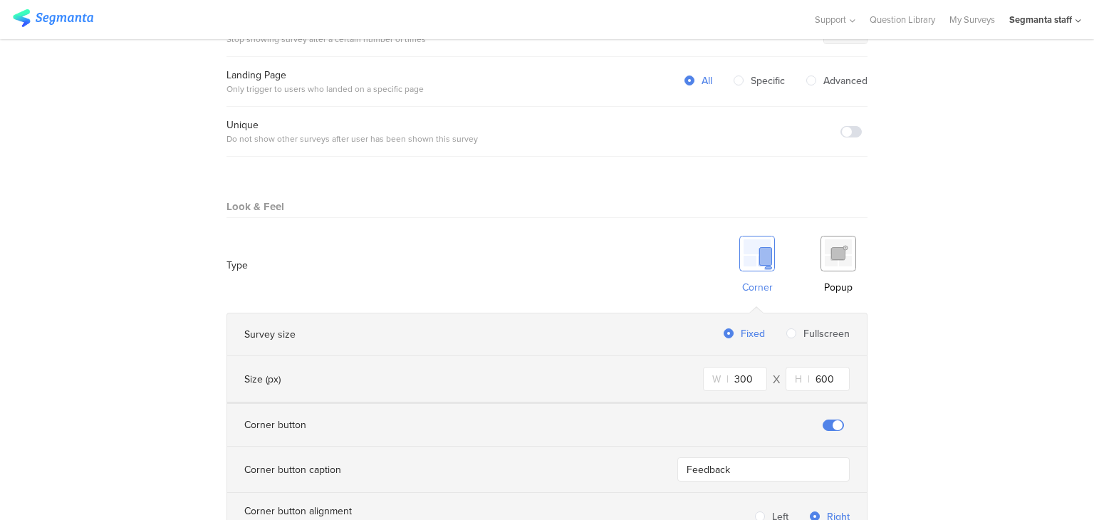
scroll to position [970, 0]
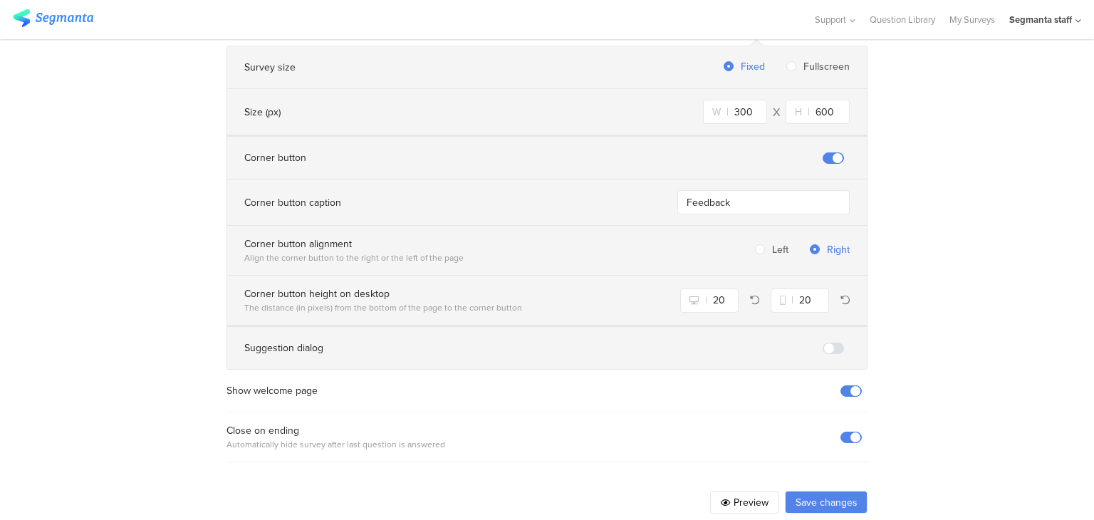
click at [817, 491] on button "Save changes" at bounding box center [826, 502] width 83 height 23
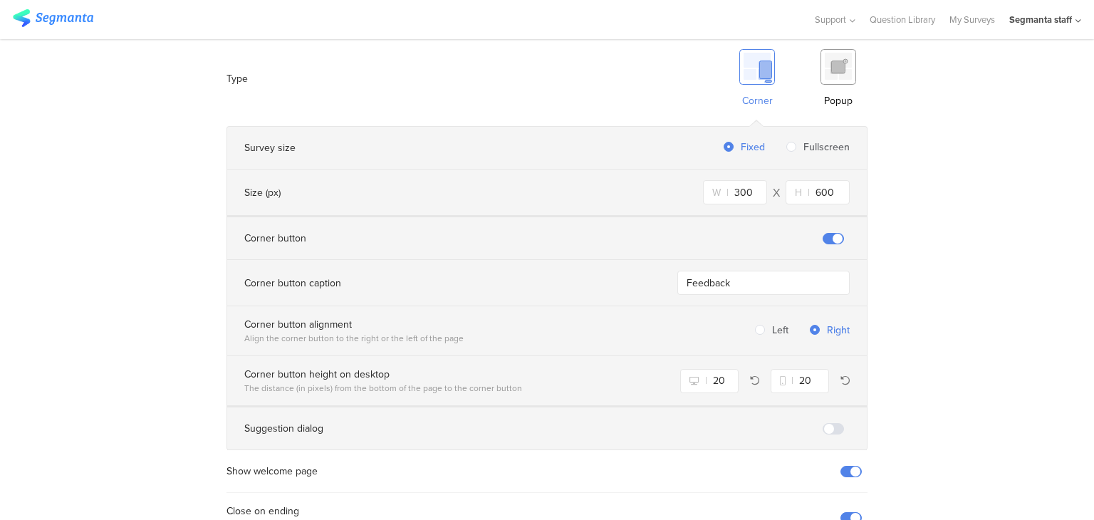
scroll to position [827, 0]
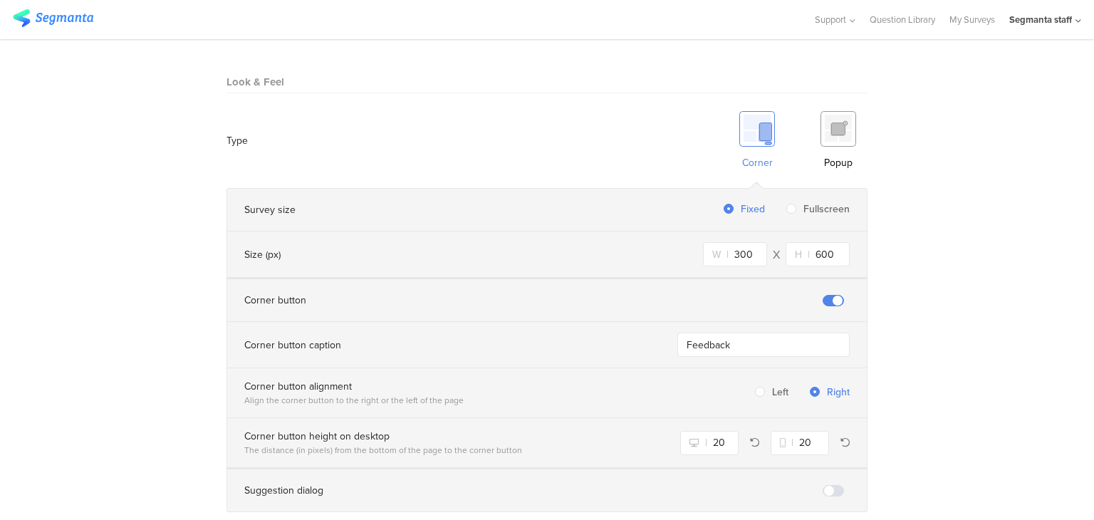
click at [841, 111] on img at bounding box center [839, 129] width 36 height 36
click at [797, 202] on span "Fullscreen" at bounding box center [823, 209] width 53 height 15
click at [795, 204] on input "Fullscreen" at bounding box center [792, 210] width 10 height 12
radio input "true"
radio input "false"
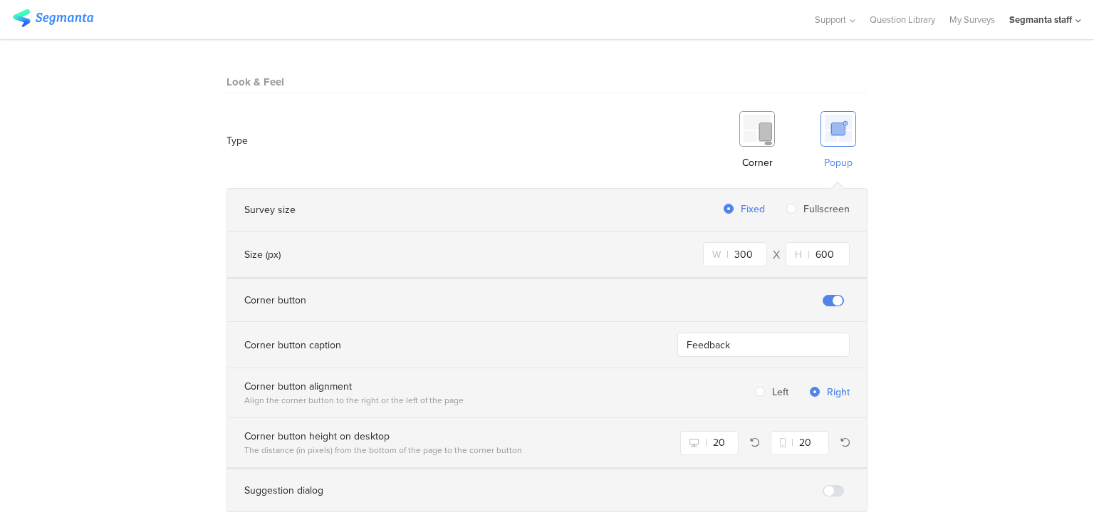
radio input "true"
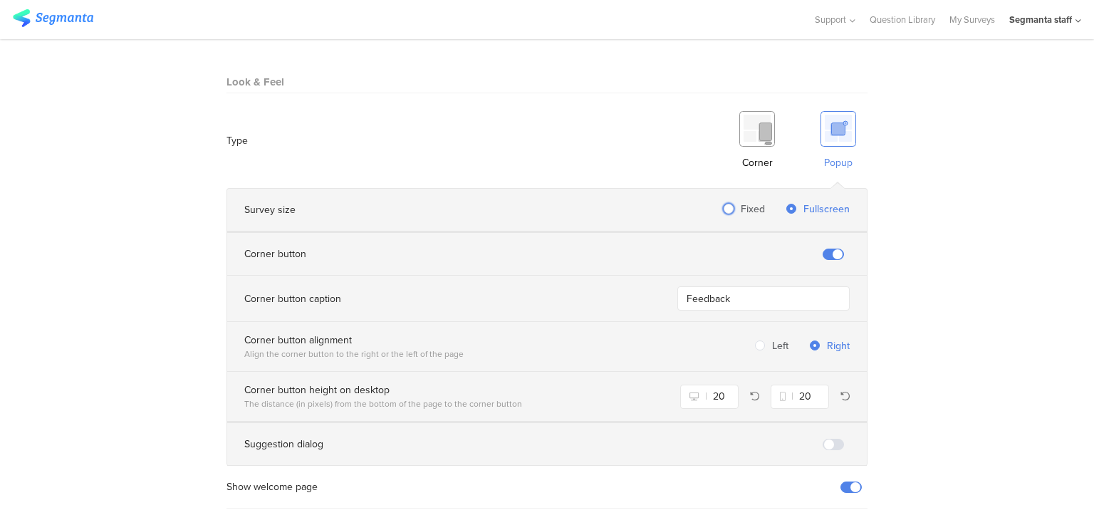
click at [734, 202] on span "Fixed" at bounding box center [749, 209] width 31 height 15
click at [730, 204] on input "Fixed" at bounding box center [729, 210] width 10 height 12
radio input "true"
radio input "false"
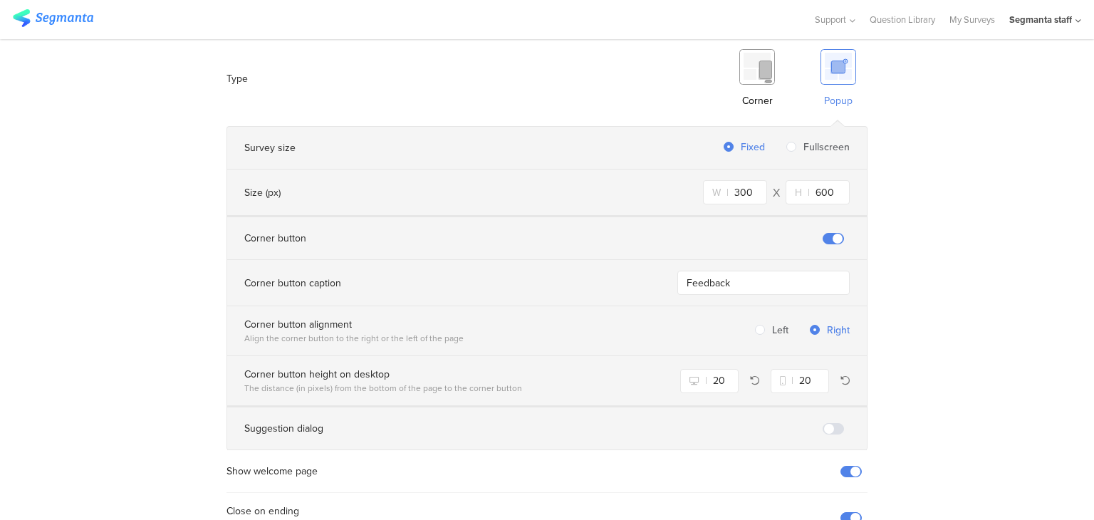
scroll to position [970, 0]
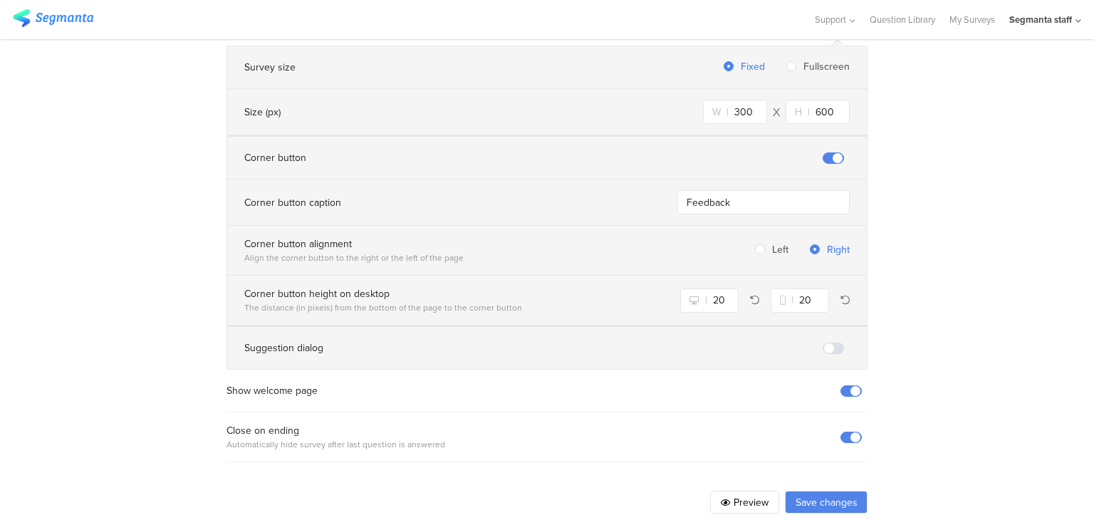
click at [806, 491] on button "Save changes" at bounding box center [826, 502] width 83 height 23
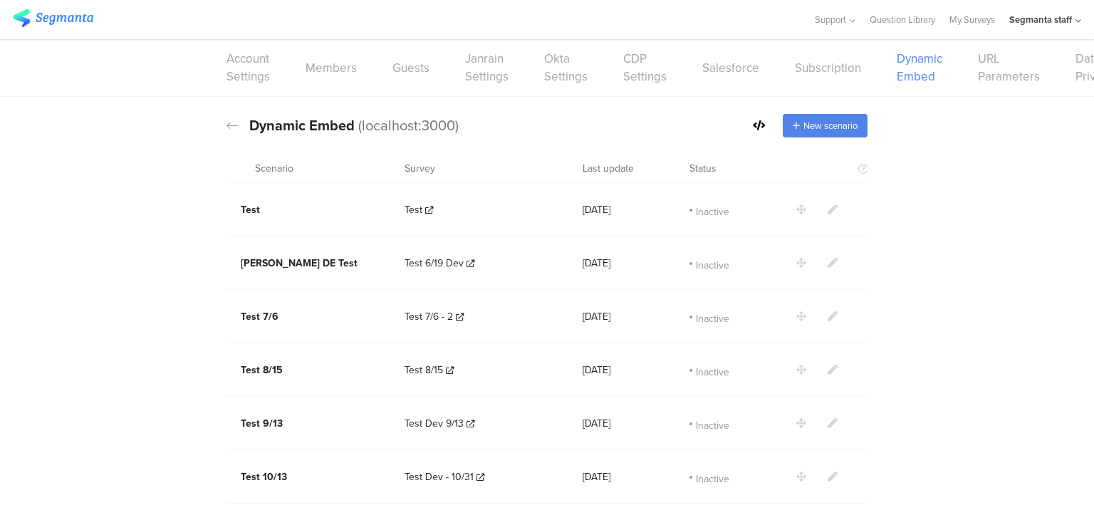
click at [753, 126] on icon at bounding box center [759, 125] width 13 height 10
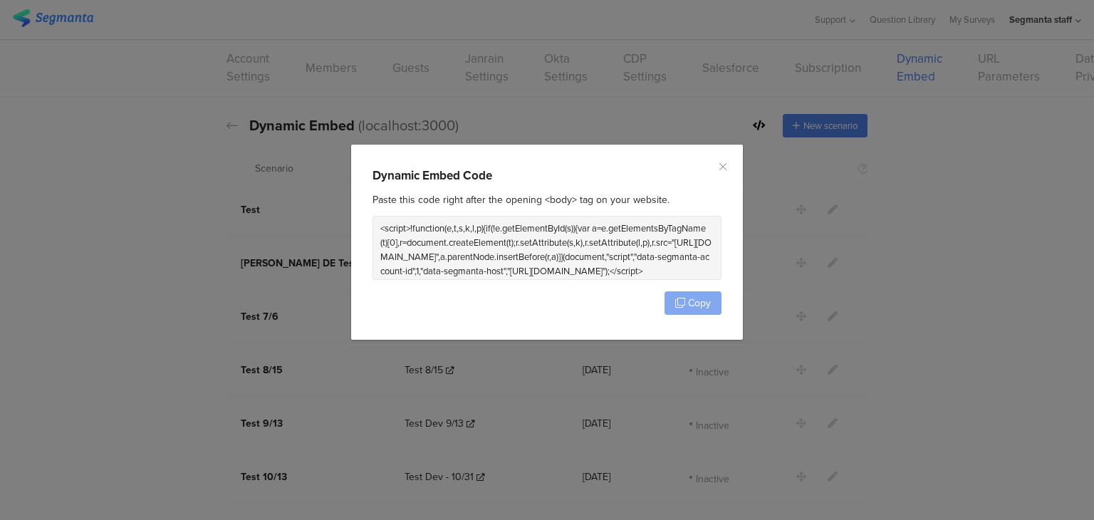
click at [693, 305] on span "Copy" at bounding box center [699, 303] width 23 height 15
click at [694, 304] on span "Copy" at bounding box center [699, 303] width 23 height 15
click at [725, 169] on icon "Close" at bounding box center [723, 166] width 11 height 11
